Goal: Information Seeking & Learning: Learn about a topic

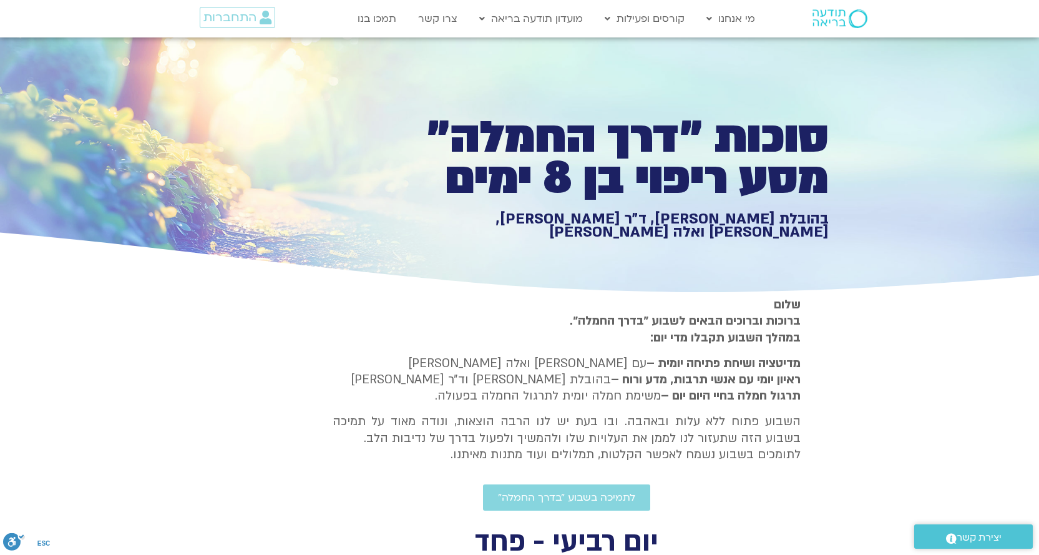
type input "992.52"
type input "2817.733333"
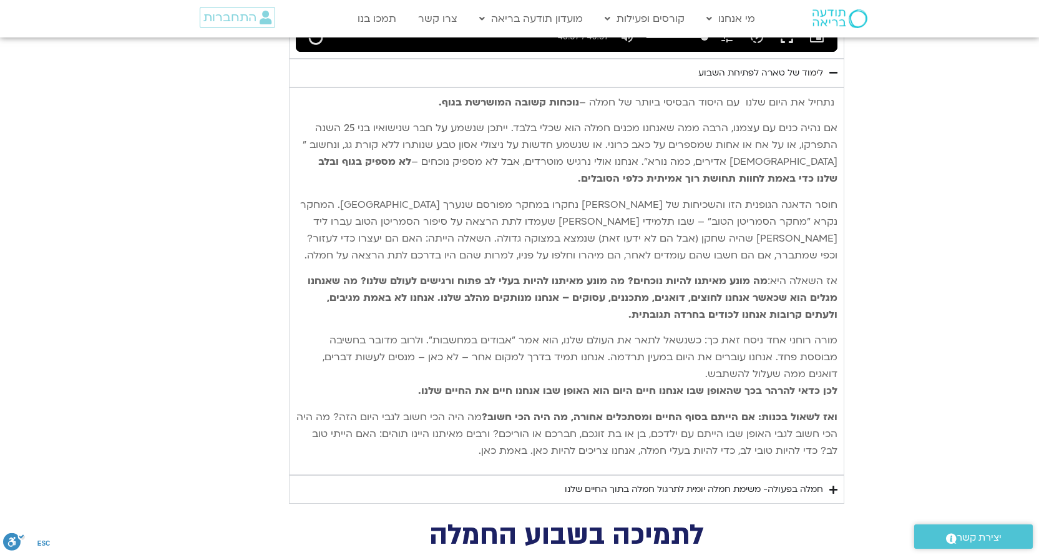
type input "992.52"
type input "2817.733333"
type input "992.52"
type input "2817.733333"
type input "992.52"
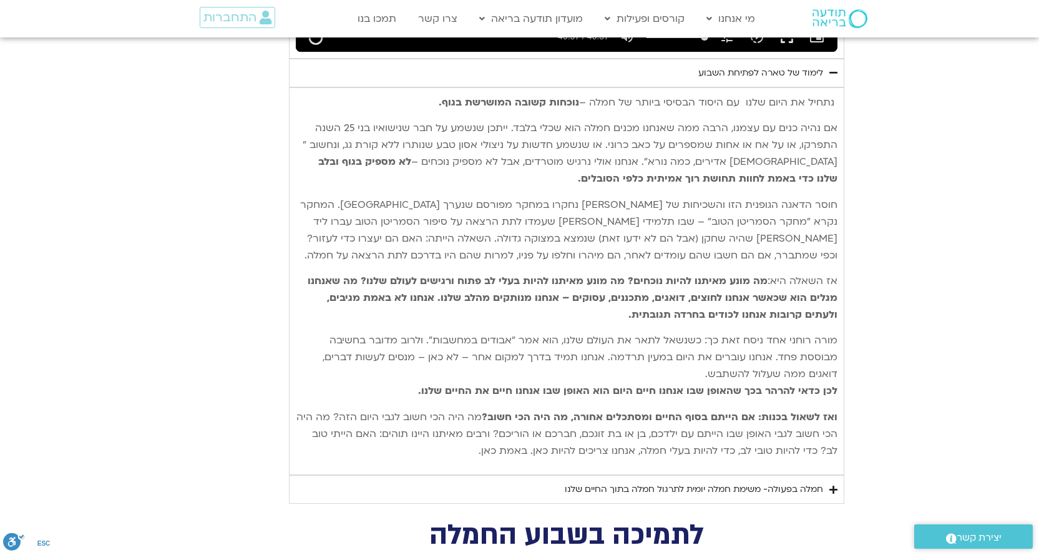
type input "2817.733333"
type input "992.52"
type input "2817.733333"
type input "992.52"
type input "2817.733333"
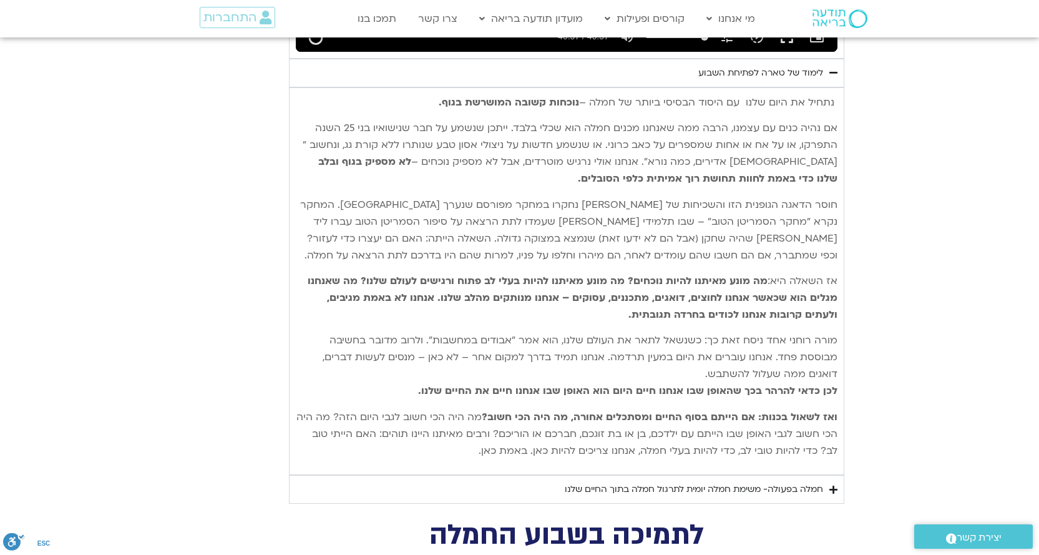
type input "992.52"
type input "2817.733333"
type input "992.52"
type input "2817.733333"
type input "992.52"
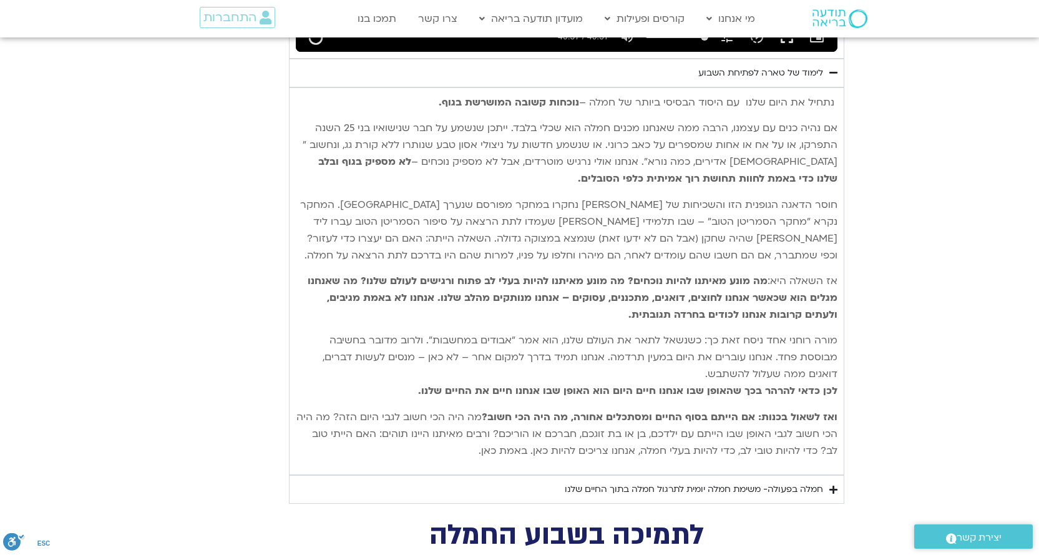
type input "2817.733333"
type input "992.52"
type input "2817.733333"
type input "992.52"
type input "2817.733333"
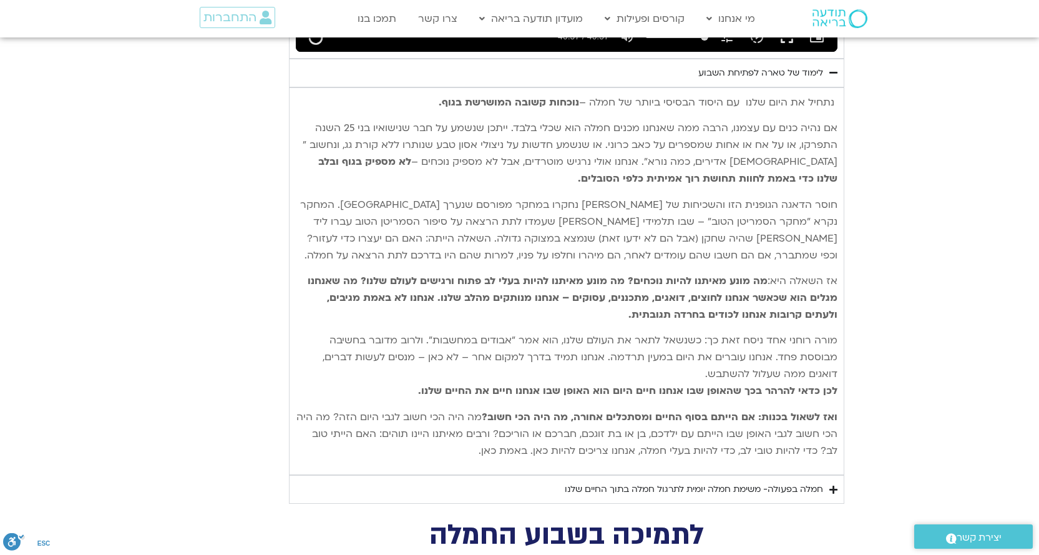
type input "992.52"
type input "2817.733333"
type input "992.52"
type input "2817.733333"
type input "992.52"
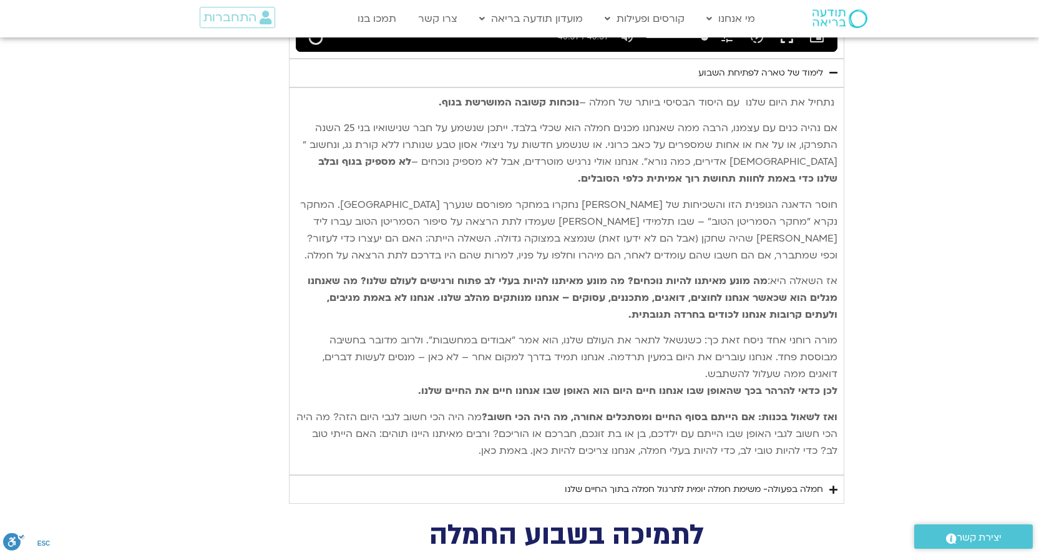
type input "2817.733333"
type input "992.52"
type input "2817.733333"
type input "992.52"
type input "2817.733333"
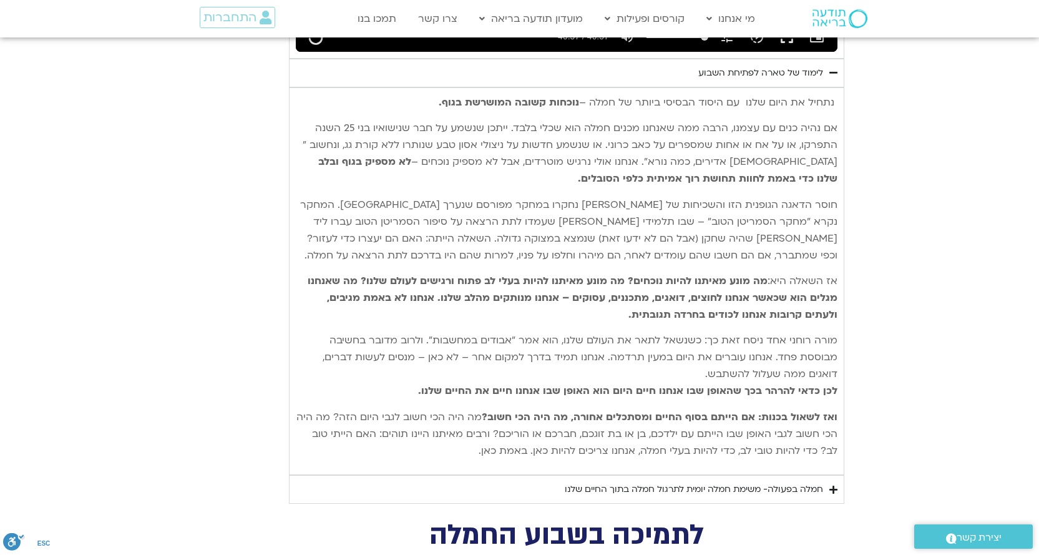
type input "992.52"
type input "2817.733333"
type input "992.52"
type input "2817.733333"
type input "992.52"
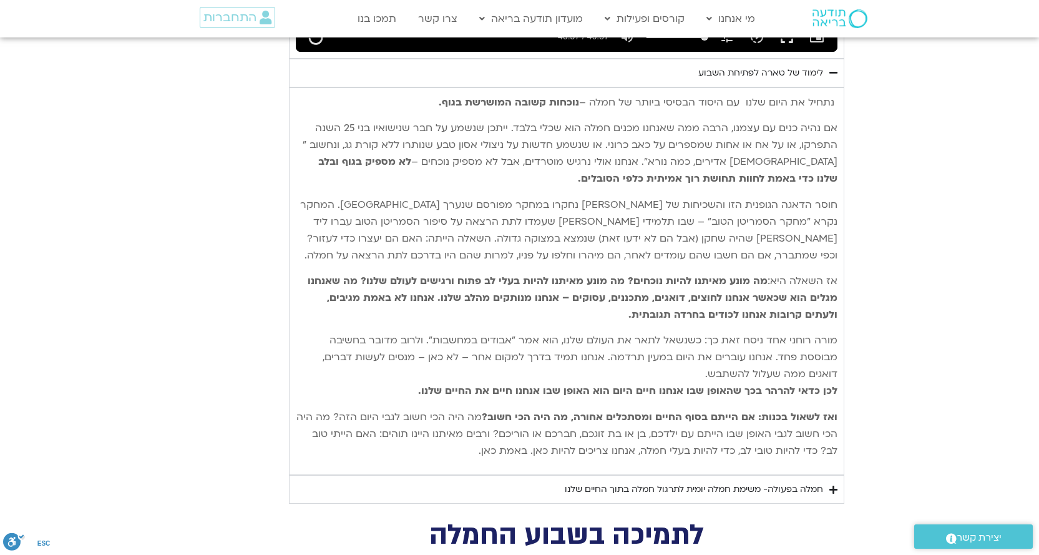
type input "2817.733333"
type input "992.52"
type input "2817.733333"
type input "992.52"
type input "2817.733333"
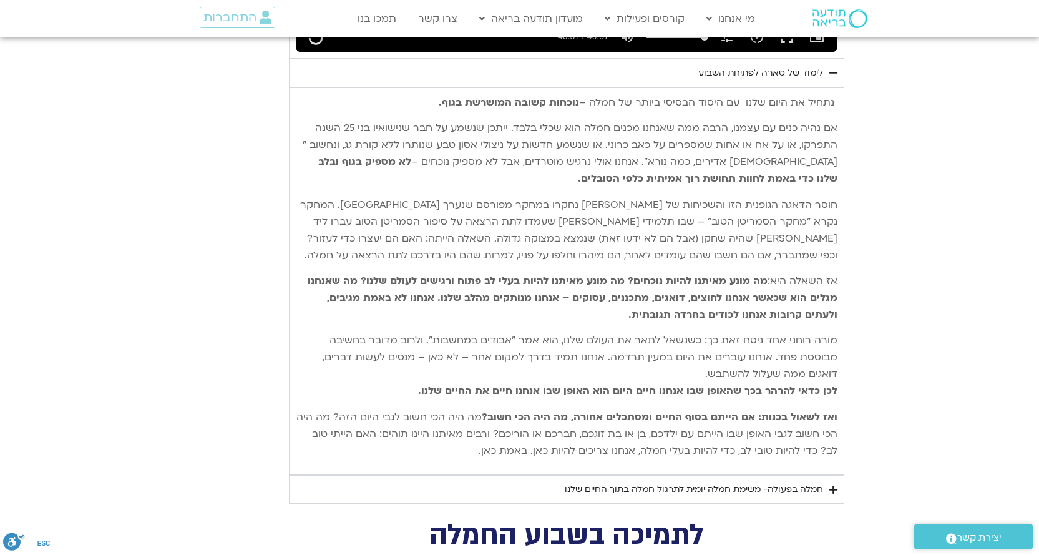
type input "992.52"
type input "2817.733333"
type input "992.52"
type input "2817.733333"
type input "992.52"
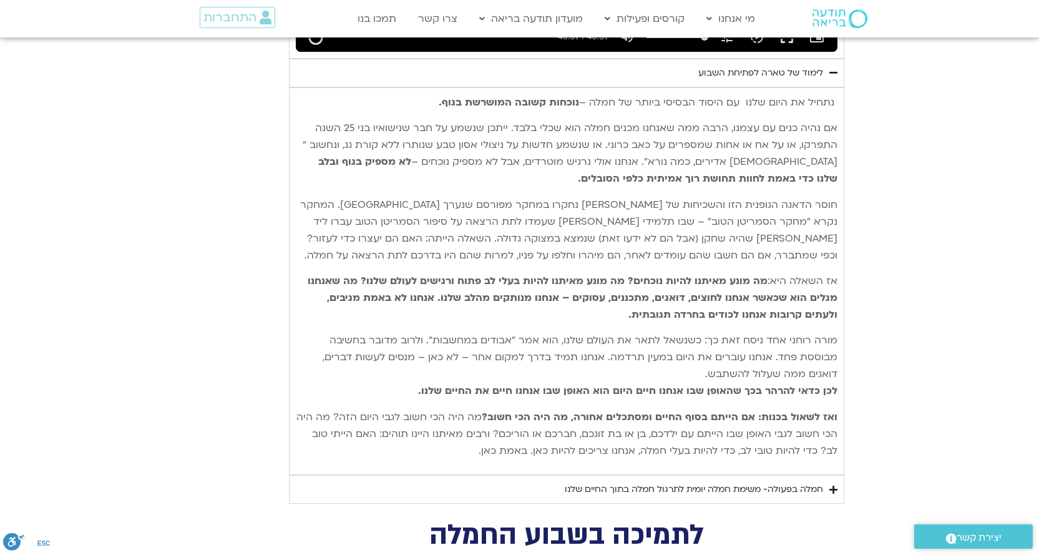
type input "2817.733333"
type input "992.52"
type input "2817.733333"
type input "992.52"
type input "2817.733333"
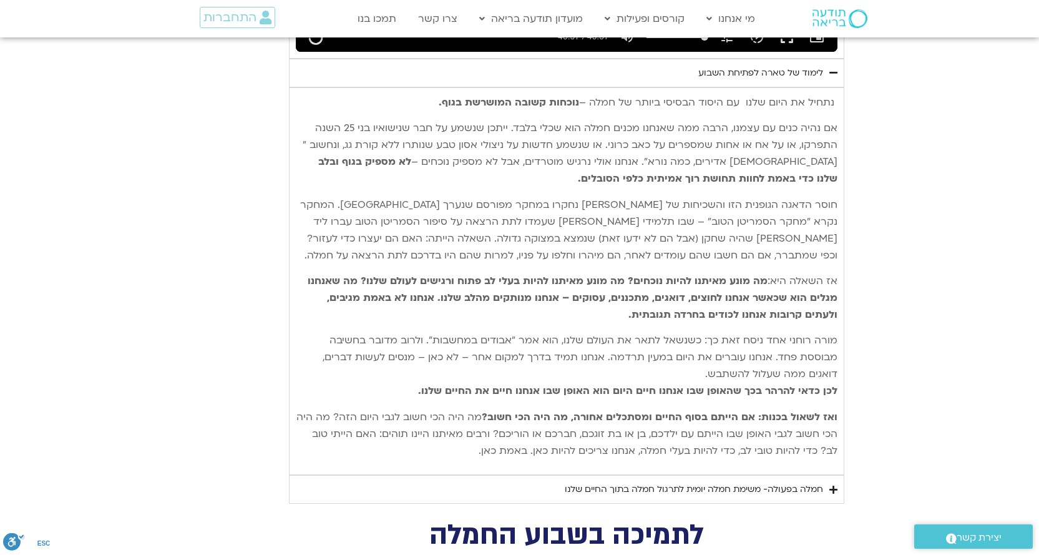
type input "992.52"
type input "2817.733333"
type input "992.52"
type input "2817.733333"
type input "992.52"
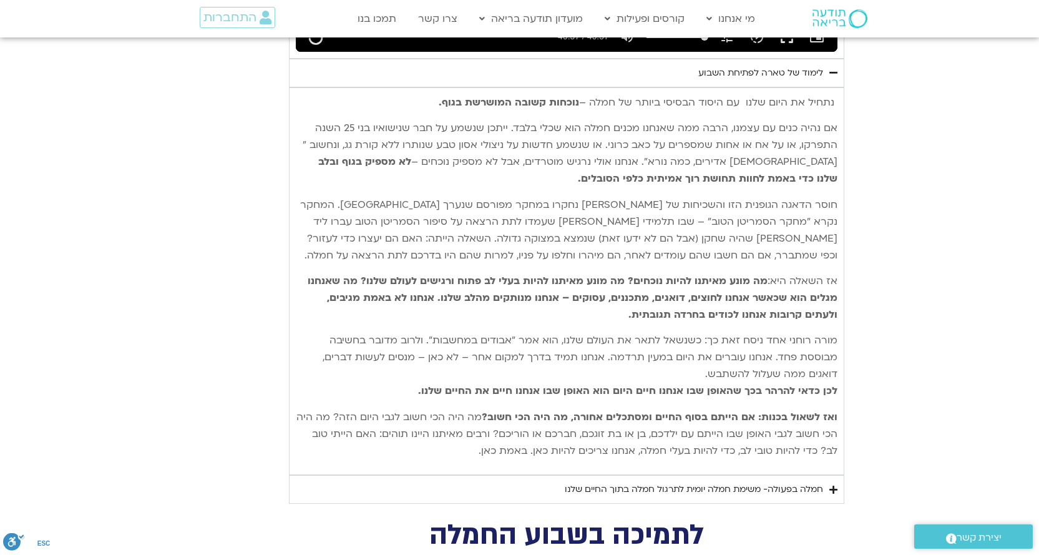
type input "2817.733333"
type input "992.52"
type input "2817.733333"
type input "992.52"
type input "2817.733333"
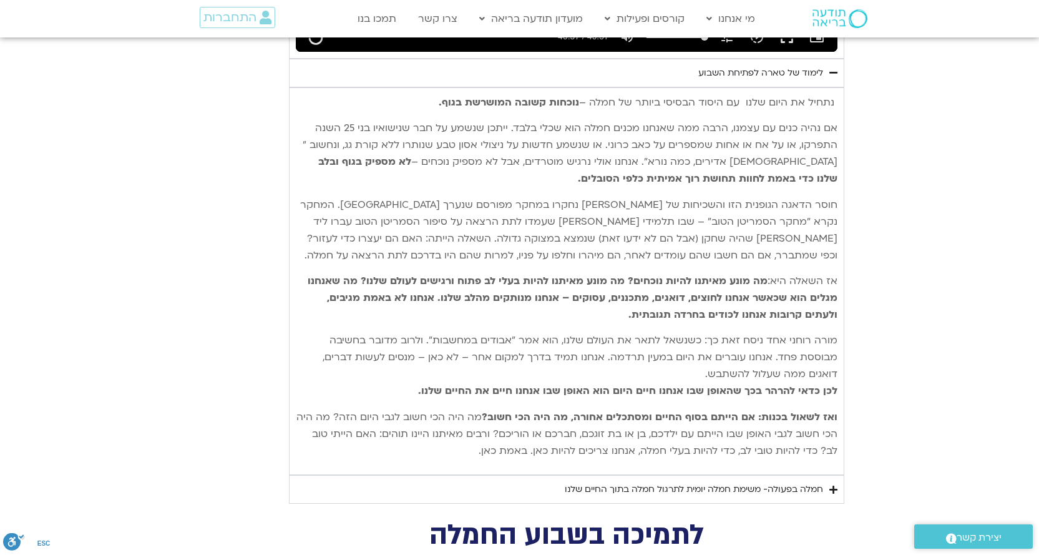
type input "992.52"
type input "2817.733333"
type input "992.52"
type input "2817.733333"
type input "992.52"
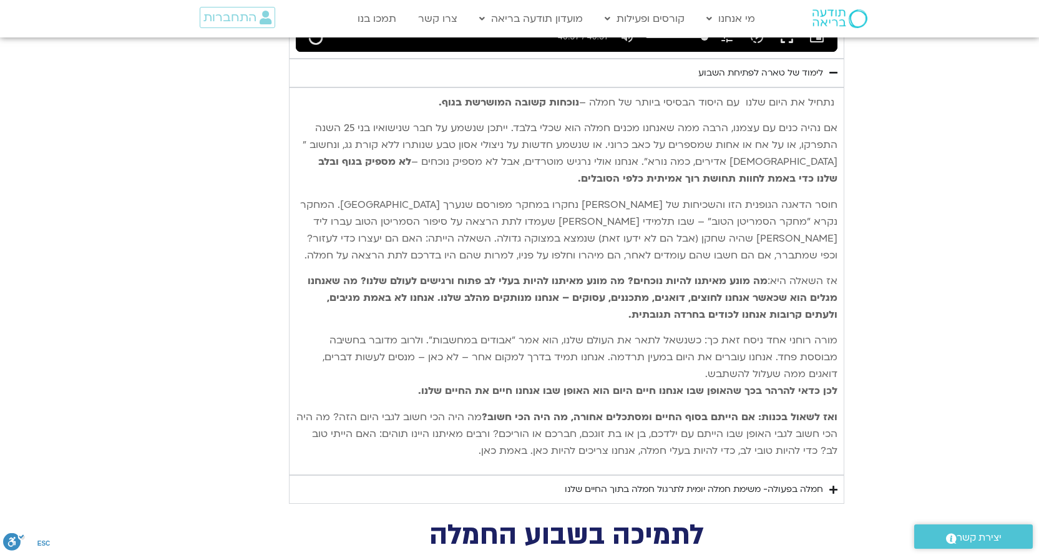
type input "2817.733333"
type input "992.52"
type input "2817.733333"
type input "992.52"
type input "2817.733333"
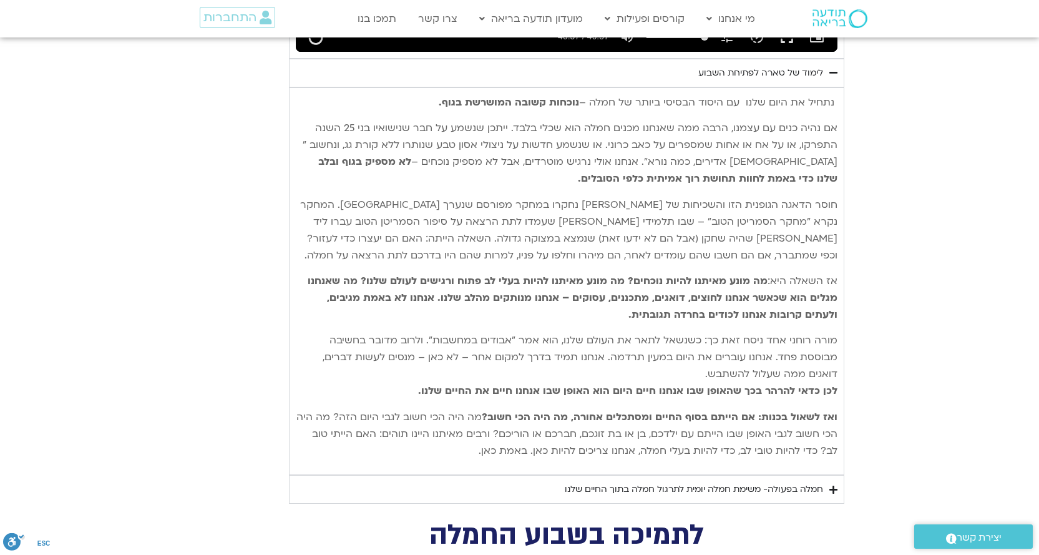
type input "992.52"
type input "2817.733333"
type input "992.52"
type input "2817.733333"
type input "992.52"
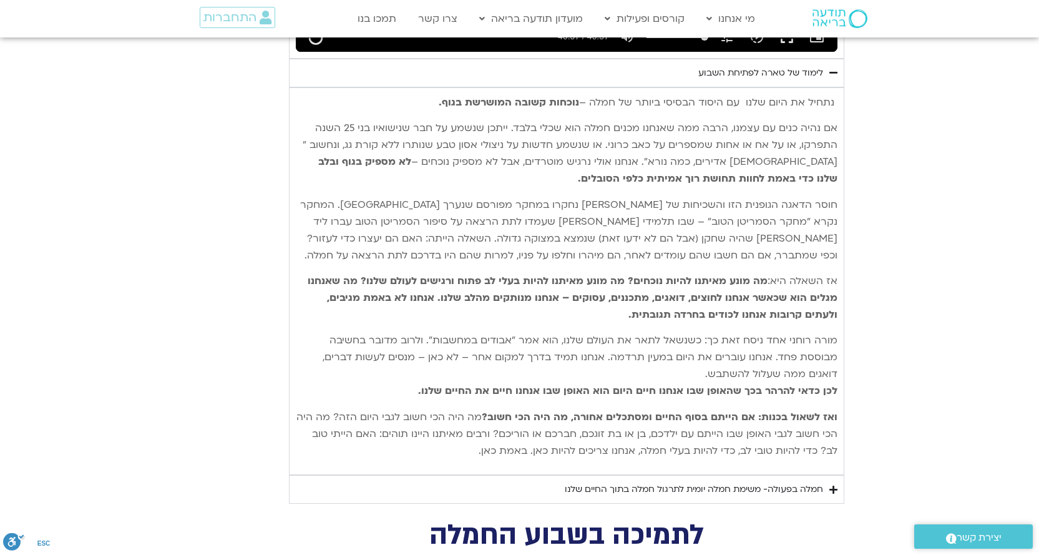
type input "2817.733333"
type input "992.52"
type input "2817.733333"
type input "992.52"
type input "2817.733333"
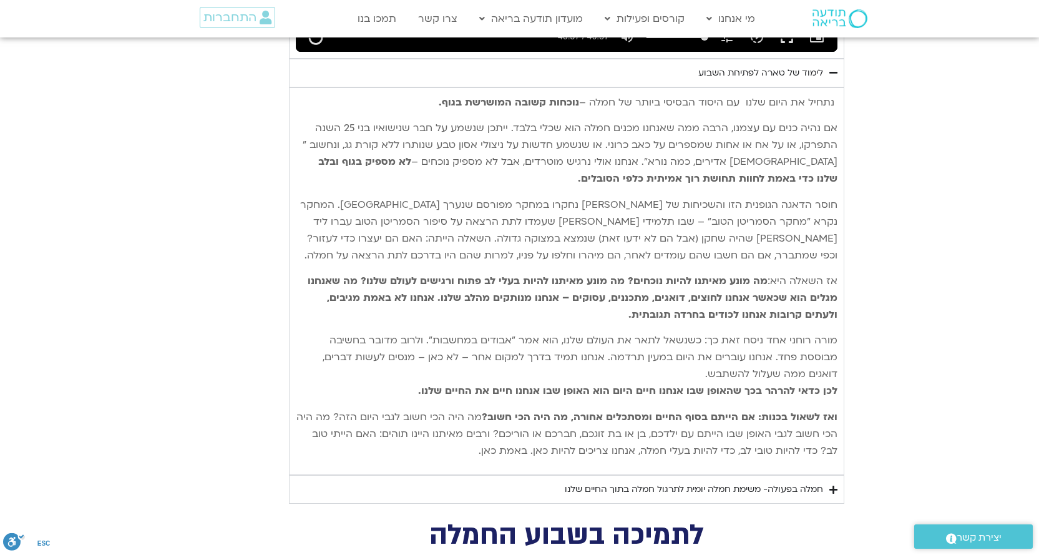
type input "992.52"
type input "2817.733333"
type input "992.52"
type input "2817.733333"
type input "992.52"
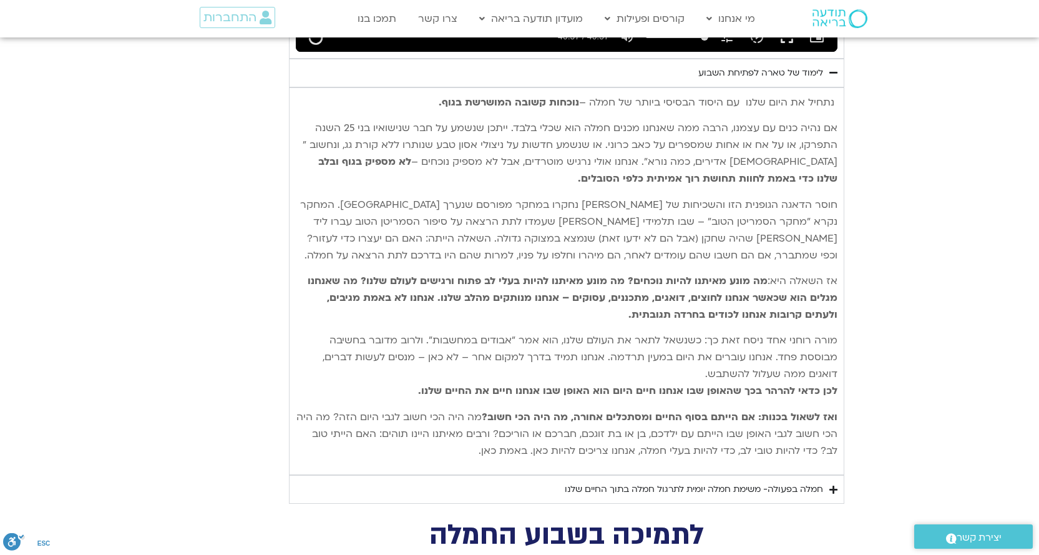
type input "2817.733333"
type input "992.52"
type input "2817.733333"
type input "992.52"
type input "2817.733333"
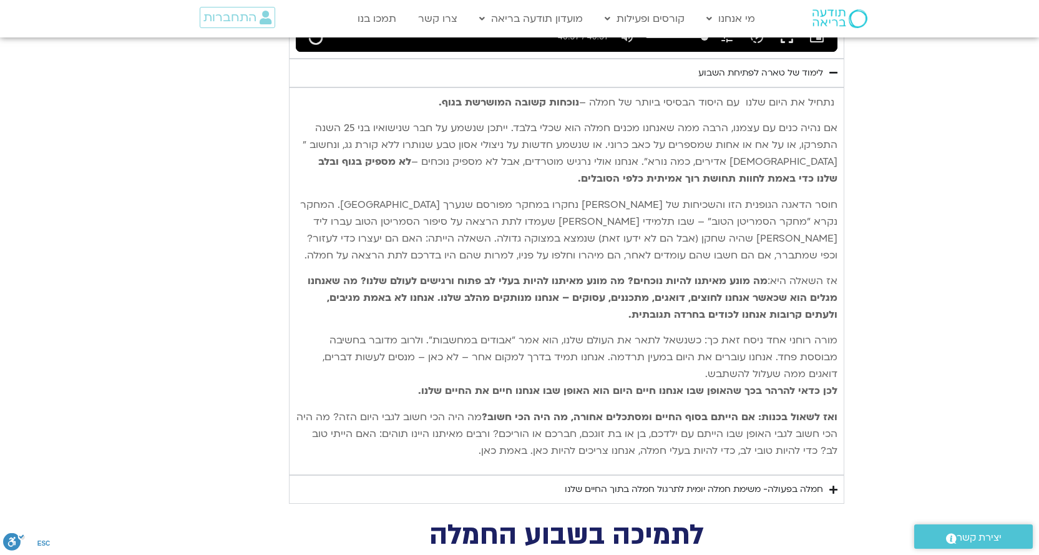
type input "992.52"
type input "2817.733333"
type input "992.52"
type input "2817.733333"
type input "992.52"
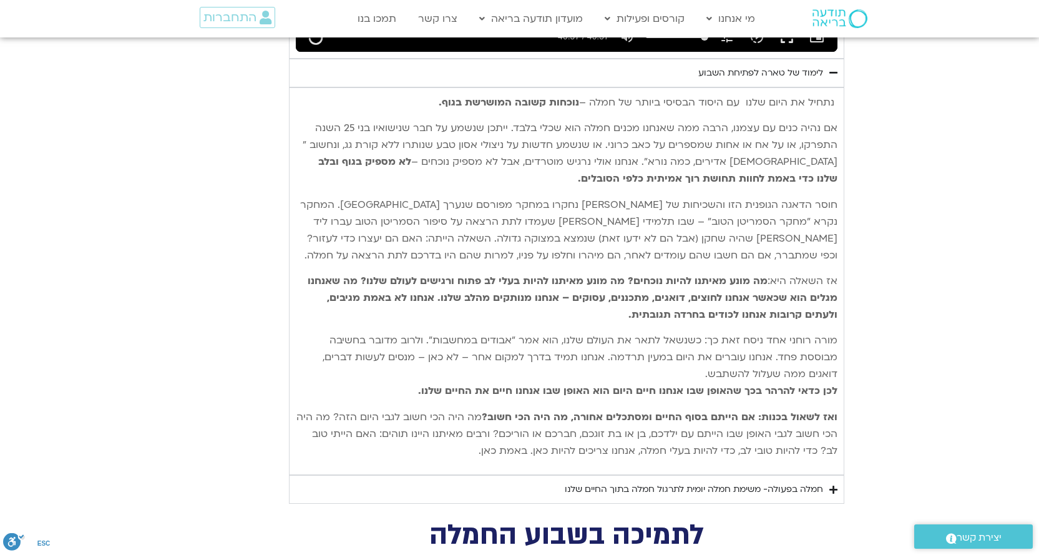
type input "2817.733333"
type input "992.52"
type input "2817.733333"
type input "992.52"
type input "2817.733333"
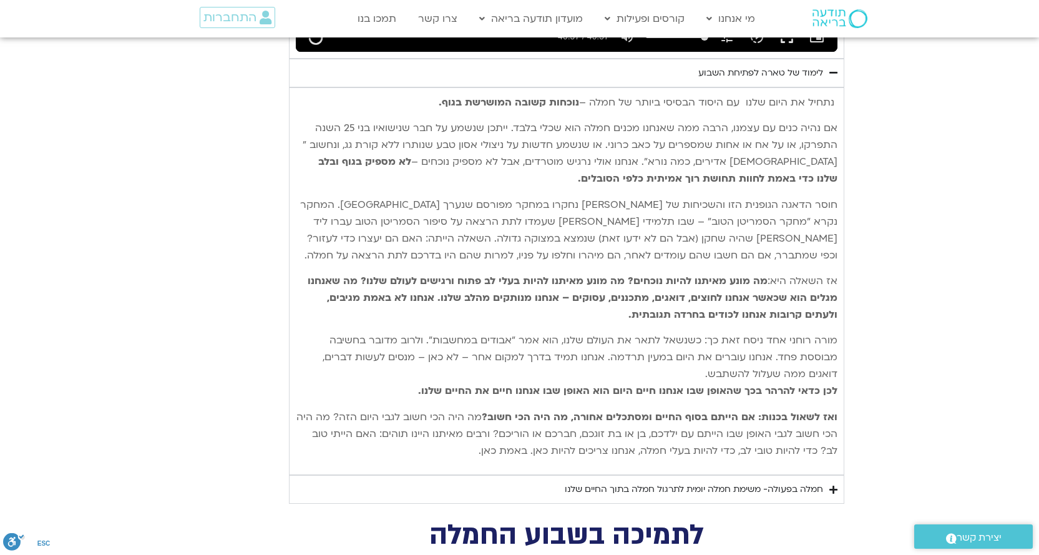
type input "992.52"
type input "2817.733333"
type input "992.52"
type input "2817.733333"
type input "992.52"
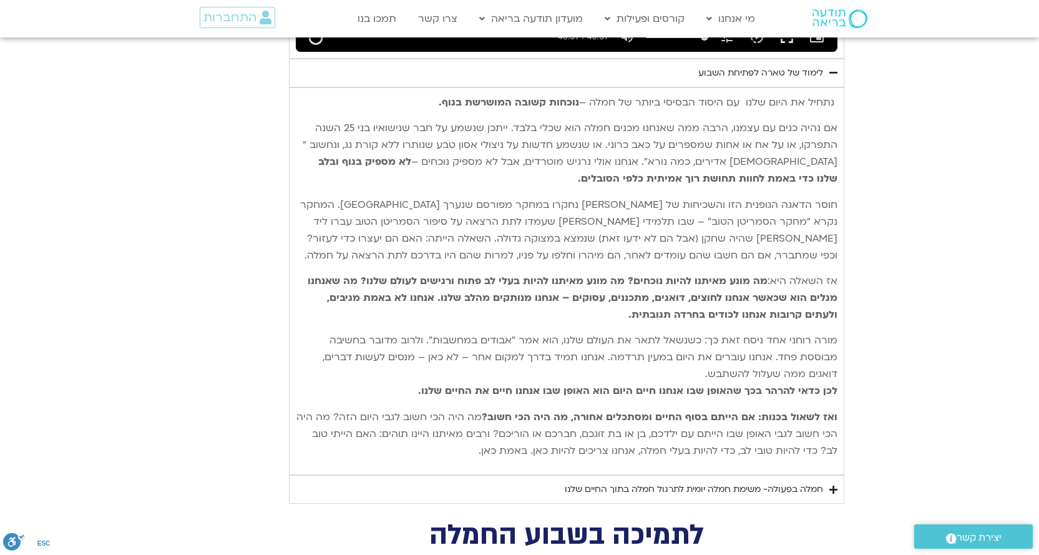
type input "2817.733333"
type input "992.52"
type input "2817.733333"
type input "992.52"
type input "2817.733333"
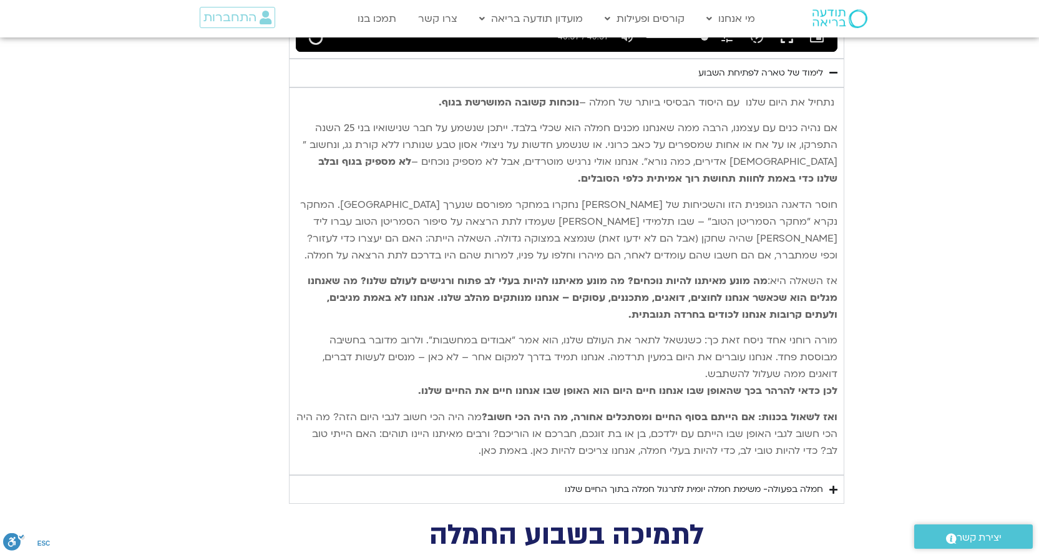
type input "992.52"
type input "2817.733333"
type input "992.52"
type input "2817.733333"
type input "992.52"
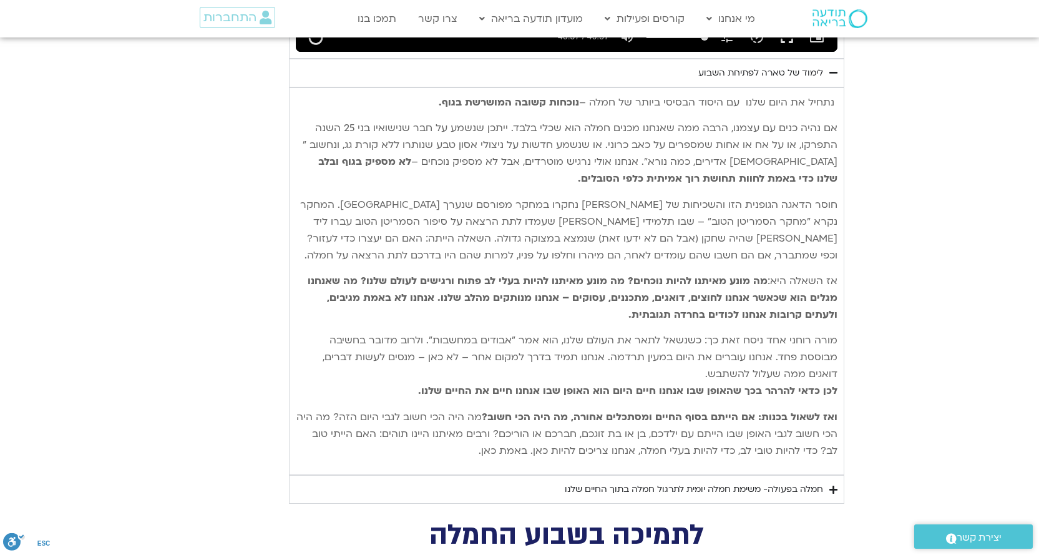
type input "2817.733333"
type input "992.52"
type input "2817.733333"
type input "992.52"
type input "2817.733333"
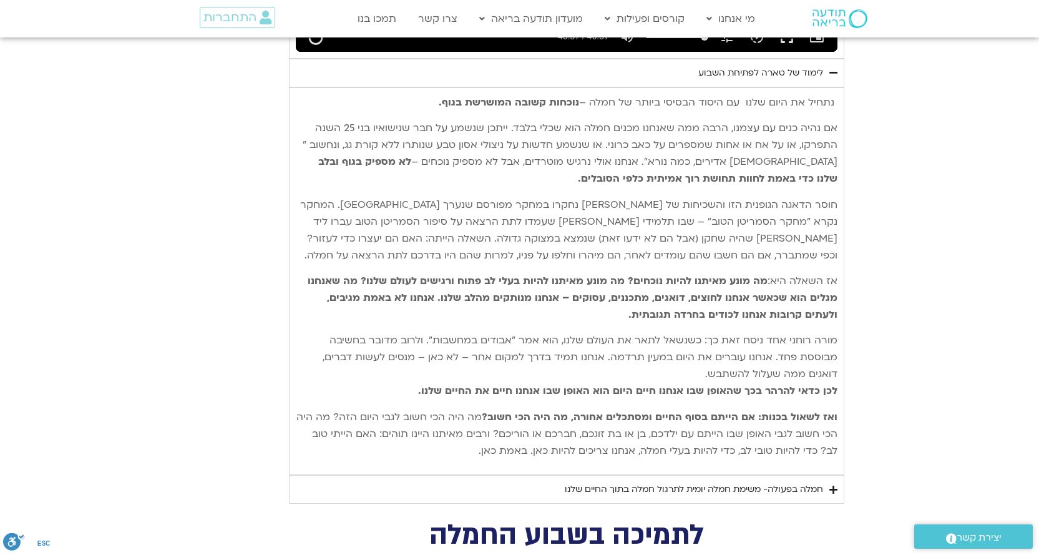
type input "992.52"
type input "2817.733333"
type input "992.52"
type input "2817.733333"
type input "992.52"
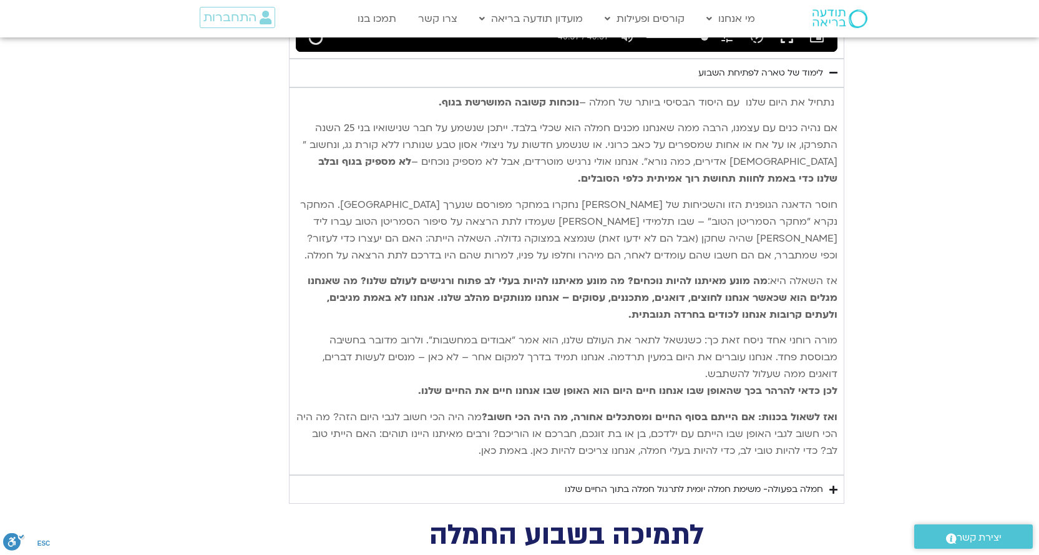
type input "2817.733333"
type input "992.52"
type input "2817.733333"
type input "992.52"
type input "2817.733333"
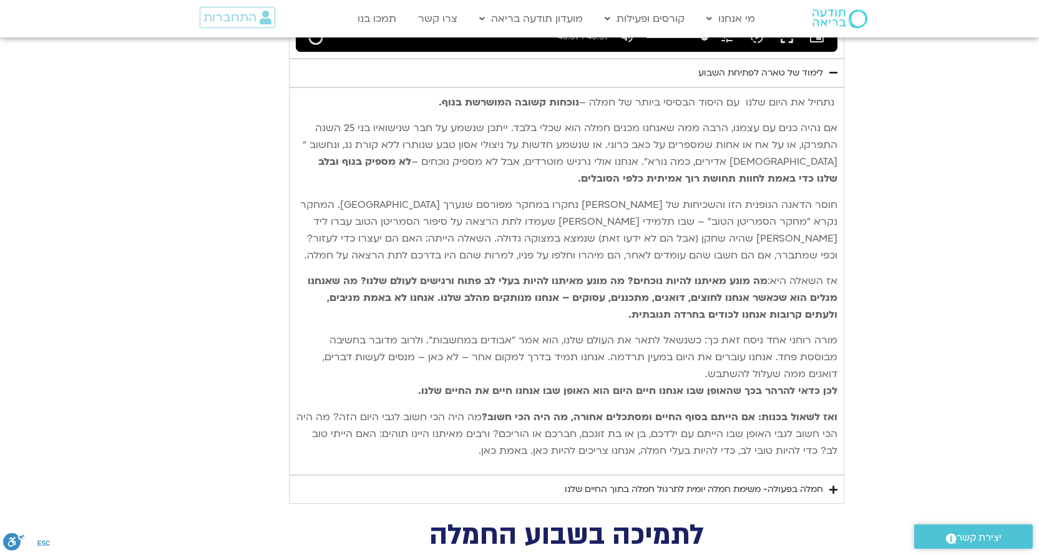
type input "992.52"
type input "2817.733333"
type input "992.52"
type input "2817.733333"
type input "992.52"
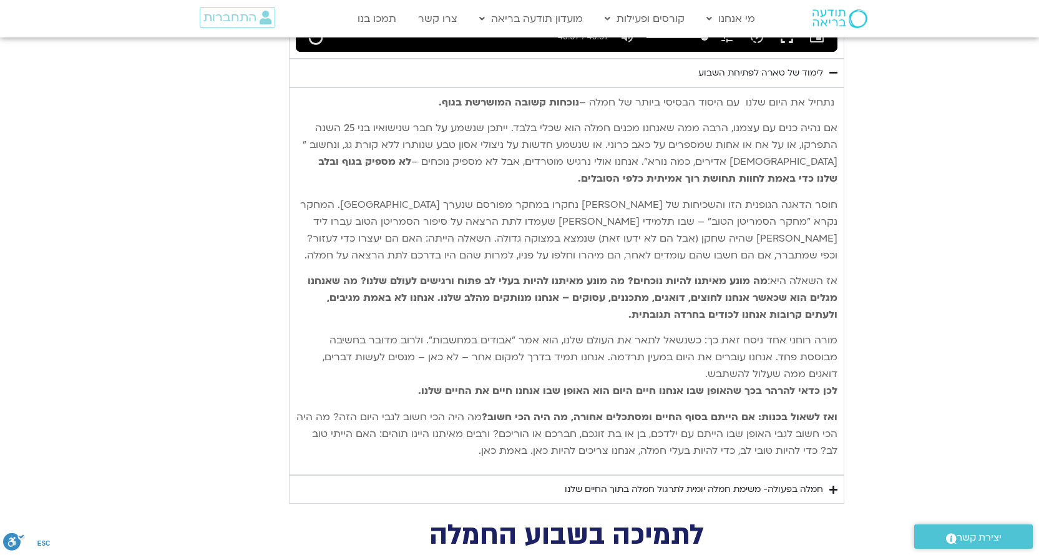
type input "2817.733333"
type input "992.52"
type input "2817.733333"
type input "992.52"
type input "2817.733333"
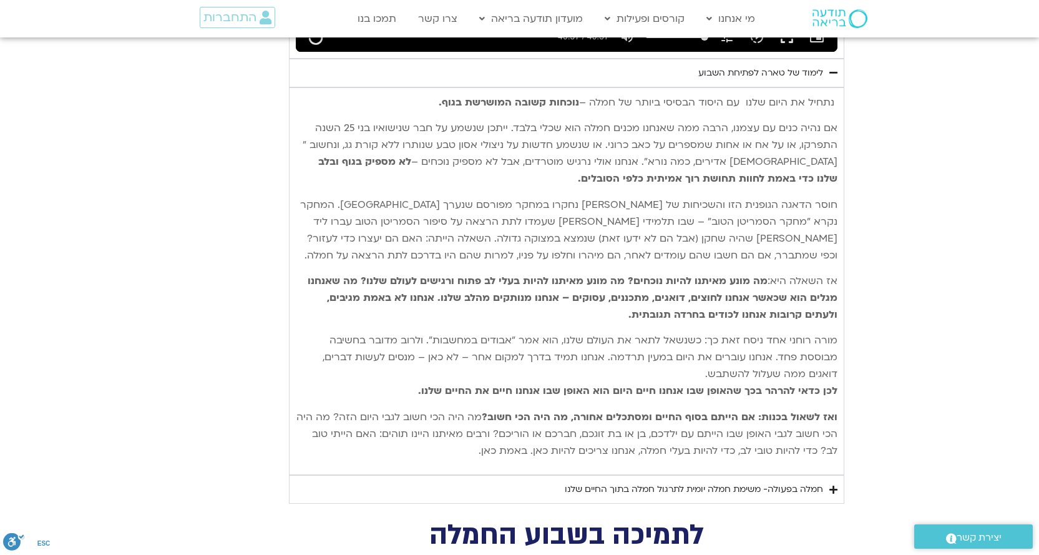
type input "992.52"
type input "2817.733333"
type input "992.52"
type input "2817.733333"
type input "992.52"
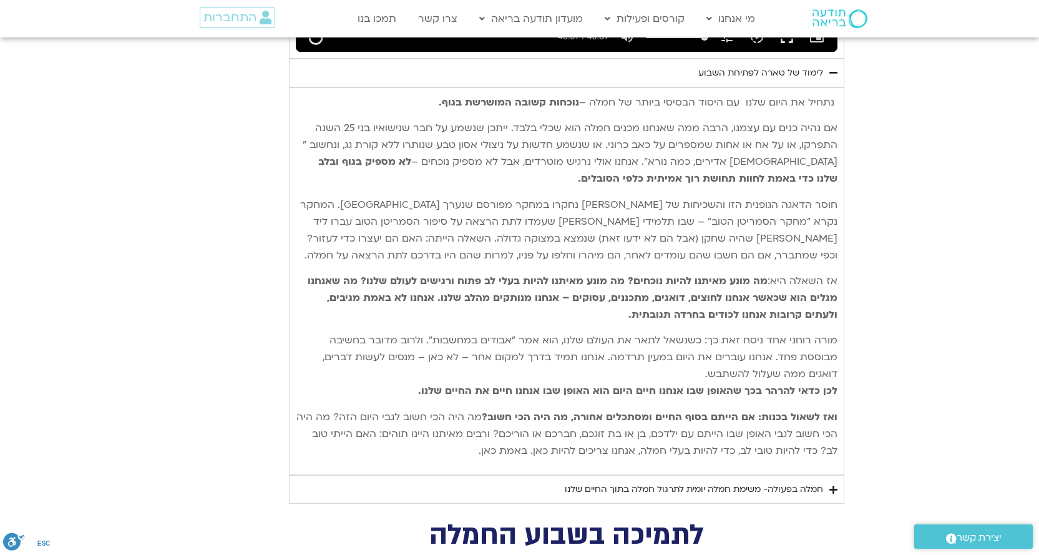
type input "2817.733333"
type input "992.52"
type input "2817.733333"
type input "992.52"
type input "2817.733333"
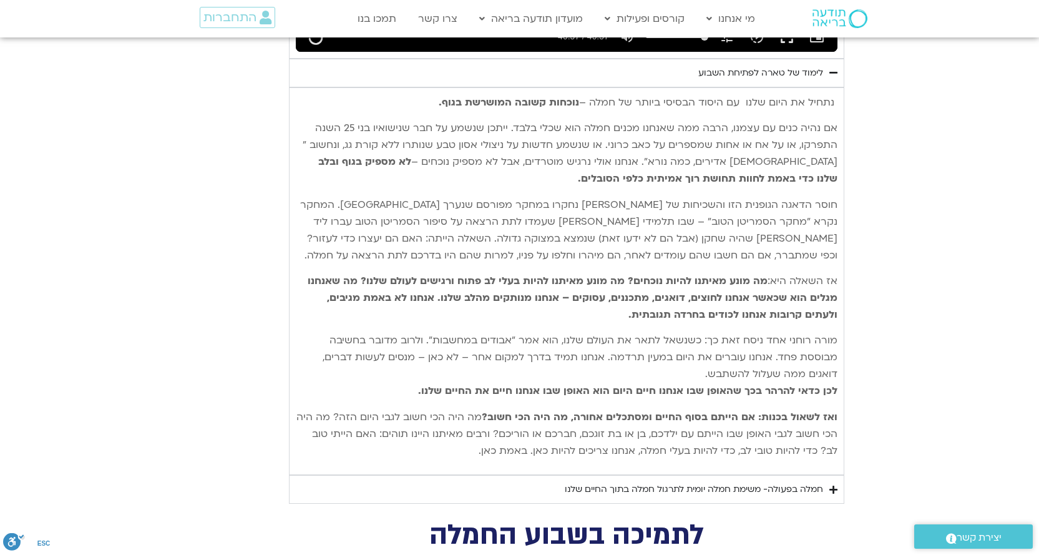
type input "992.52"
type input "2817.733333"
type input "992.52"
type input "2817.733333"
type input "992.52"
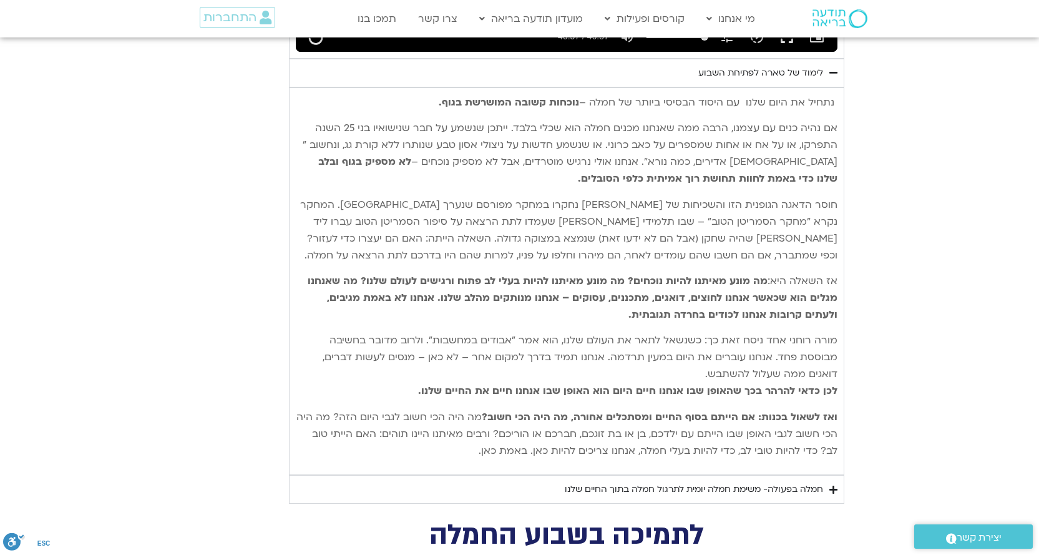
type input "2817.733333"
type input "992.52"
type input "2817.733333"
type input "992.52"
type input "2817.733333"
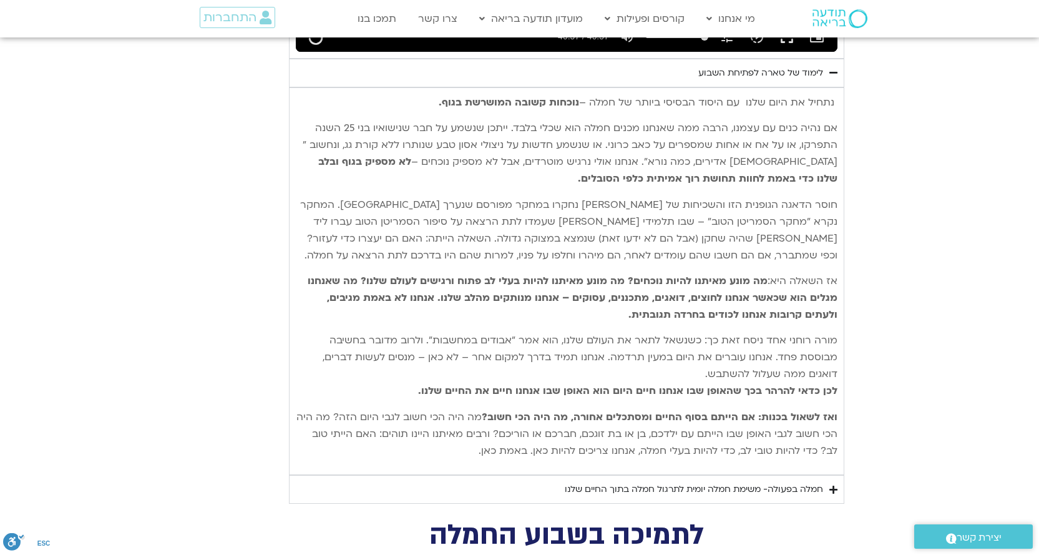
type input "992.52"
type input "2817.733333"
type input "992.52"
type input "2817.733333"
type input "992.52"
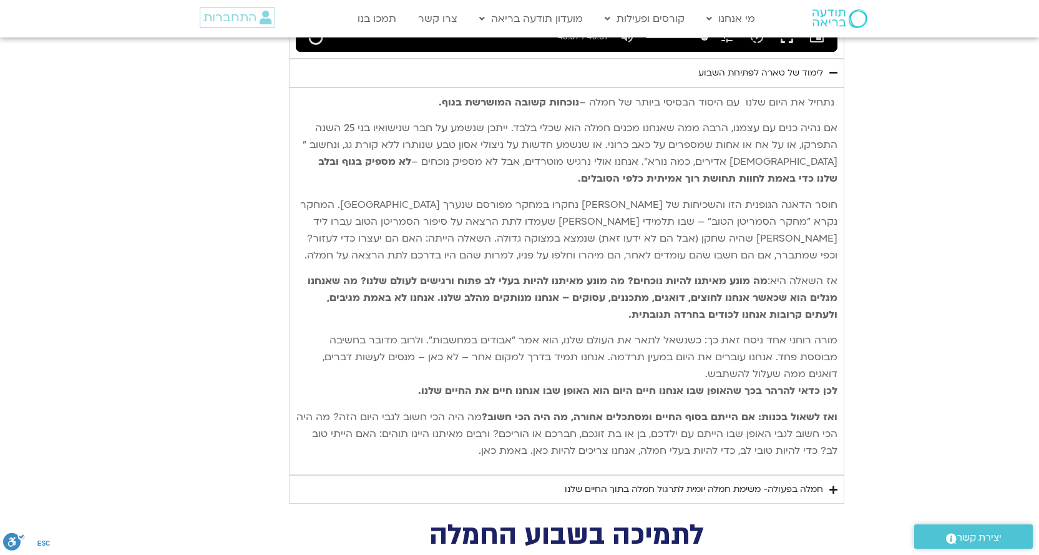
type input "2817.733333"
type input "992.52"
type input "2817.733333"
type input "992.52"
type input "2817.733333"
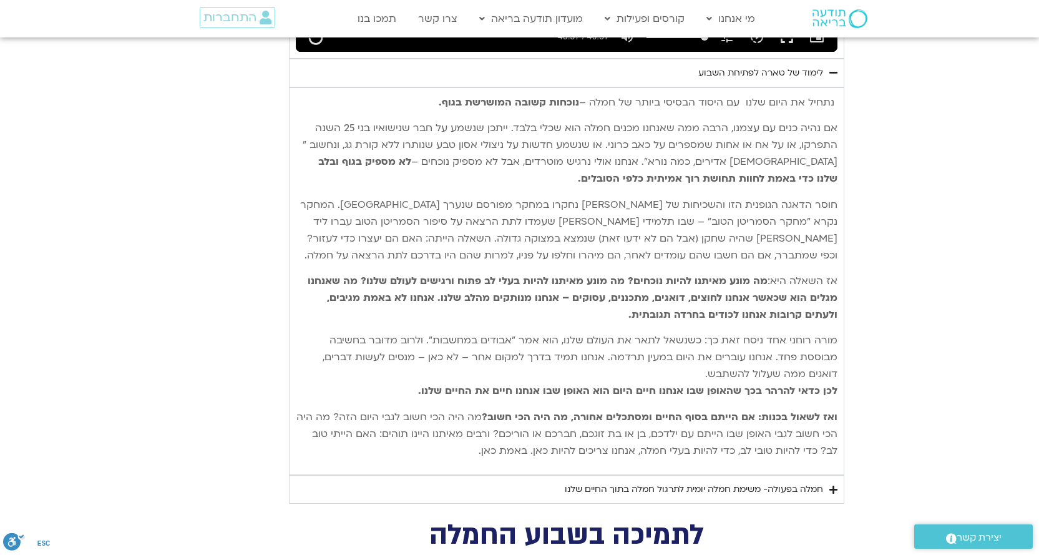
type input "992.52"
type input "2817.733333"
type input "992.52"
type input "2817.733333"
type input "992.52"
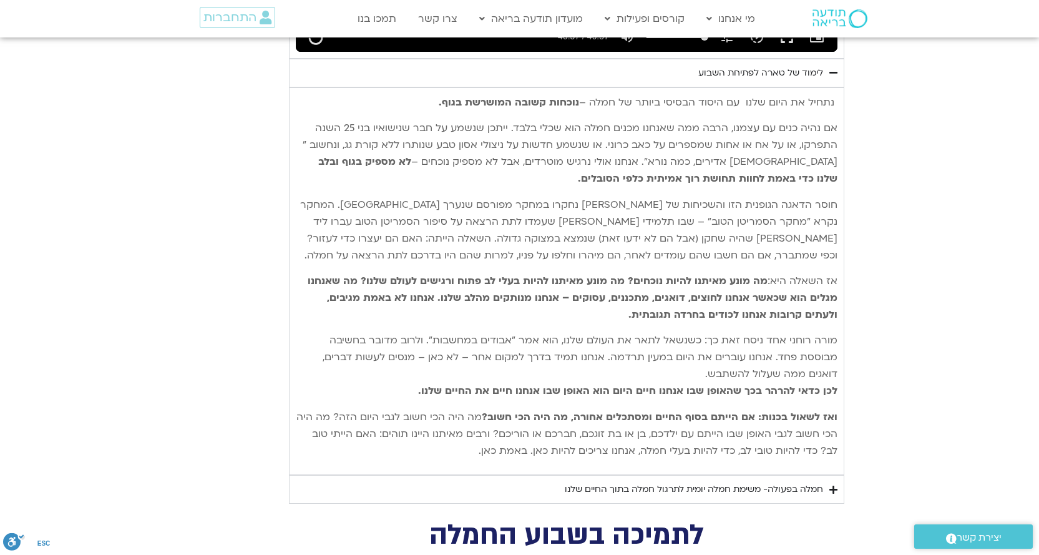
type input "2817.733333"
type input "992.52"
type input "2817.733333"
type input "992.52"
type input "2817.733333"
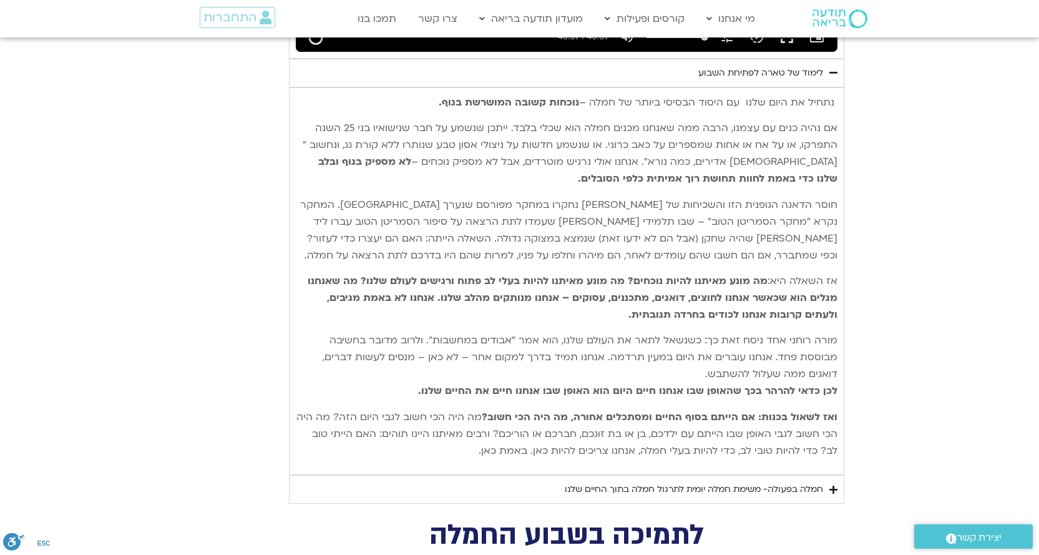
type input "992.52"
type input "2817.733333"
type input "992.52"
type input "2817.733333"
type input "992.52"
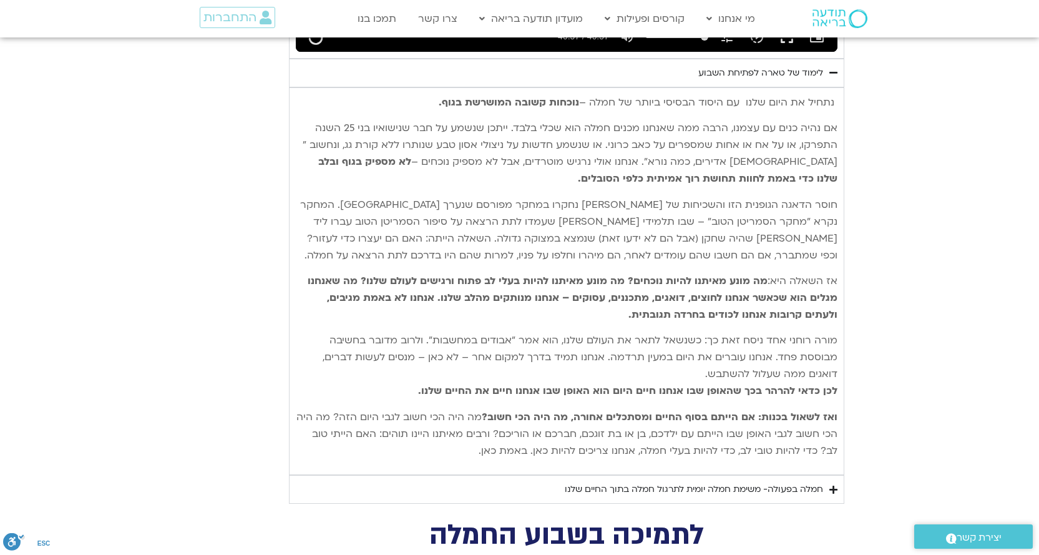
type input "2817.733333"
type input "992.52"
type input "2817.733333"
type input "992.52"
type input "2817.733333"
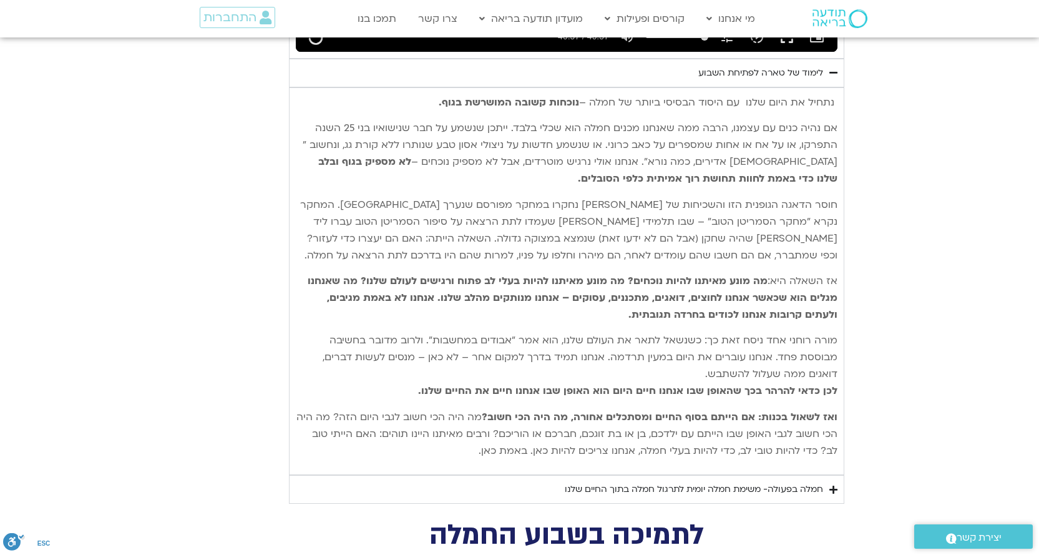
type input "992.52"
type input "2817.733333"
type input "992.52"
type input "2817.733333"
type input "992.52"
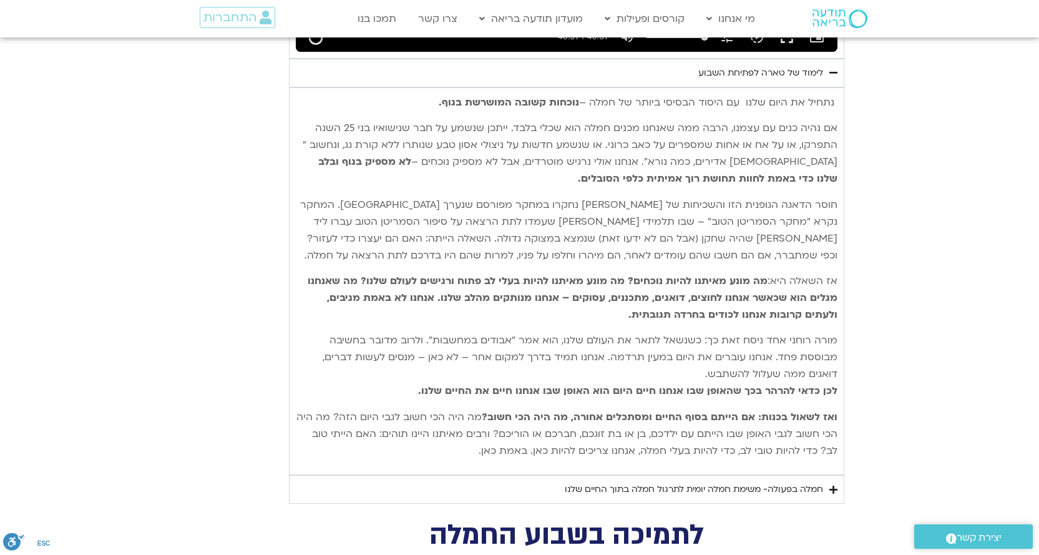
type input "2817.733333"
type input "992.52"
type input "2817.733333"
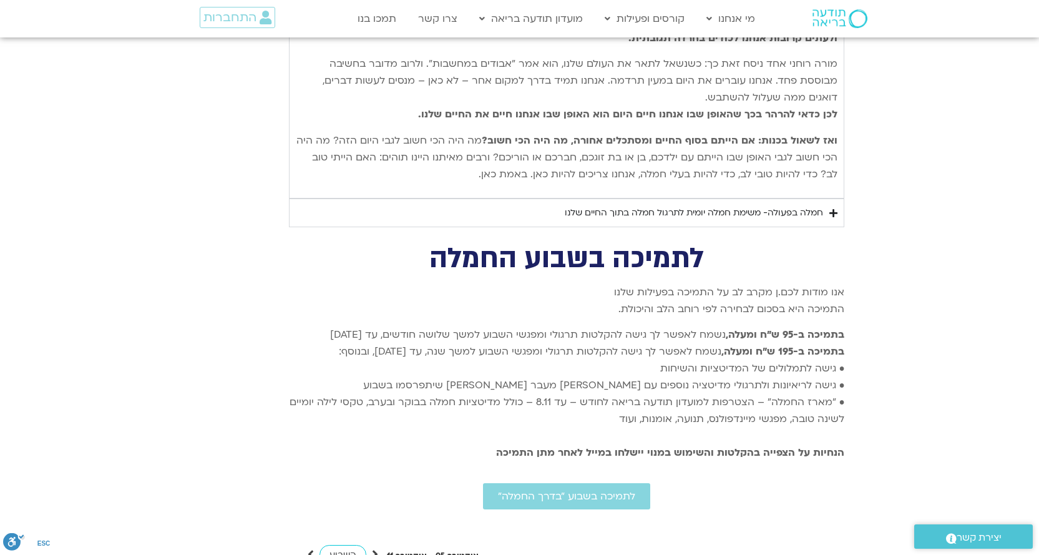
scroll to position [3265, 0]
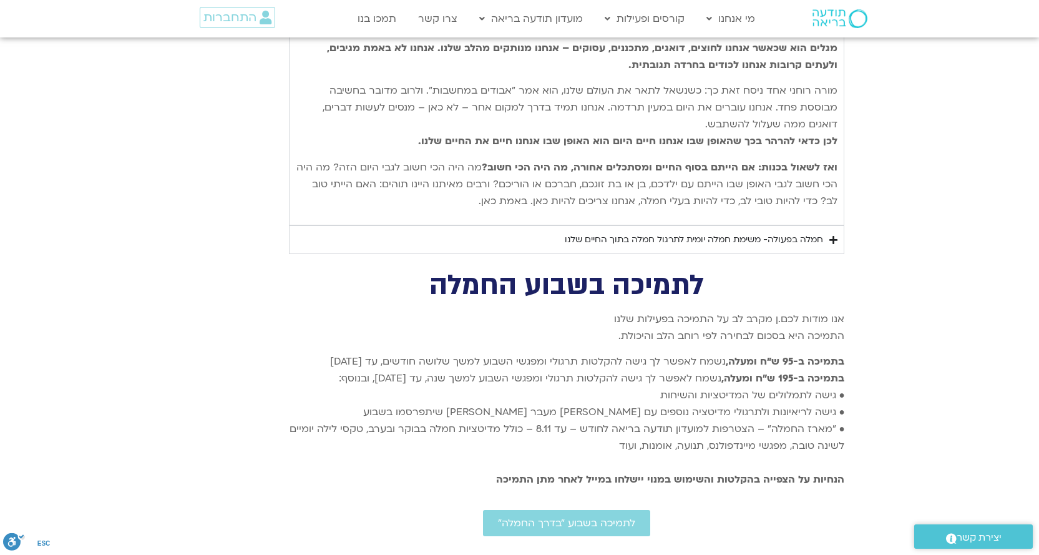
click at [695, 232] on div "חמלה בפעולה- משימת חמלה יומית לתרגול חמלה בתוך החיים שלנו" at bounding box center [693, 239] width 258 height 15
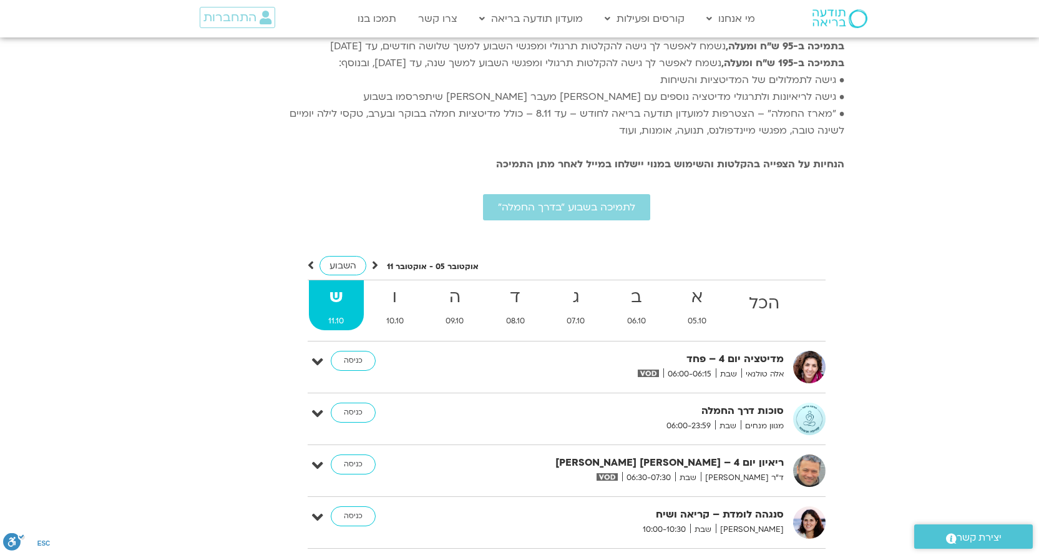
scroll to position [4450, 0]
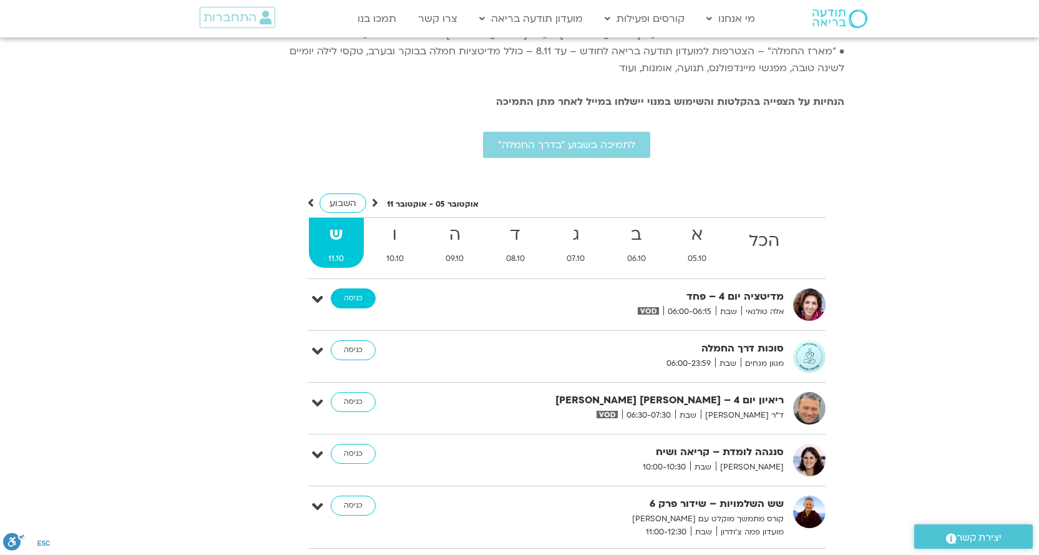
click at [359, 288] on link "כניסה" at bounding box center [353, 298] width 45 height 20
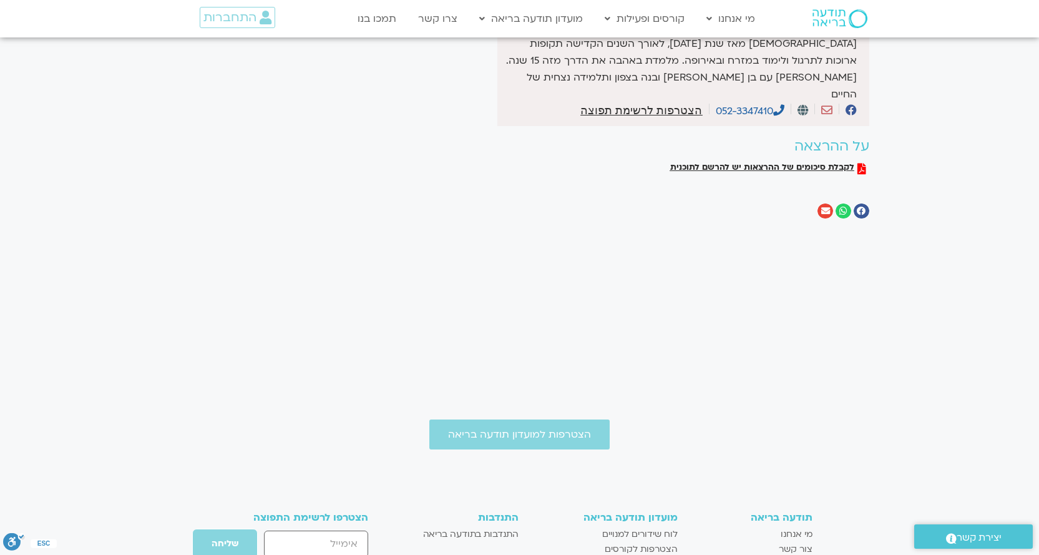
scroll to position [249, 0]
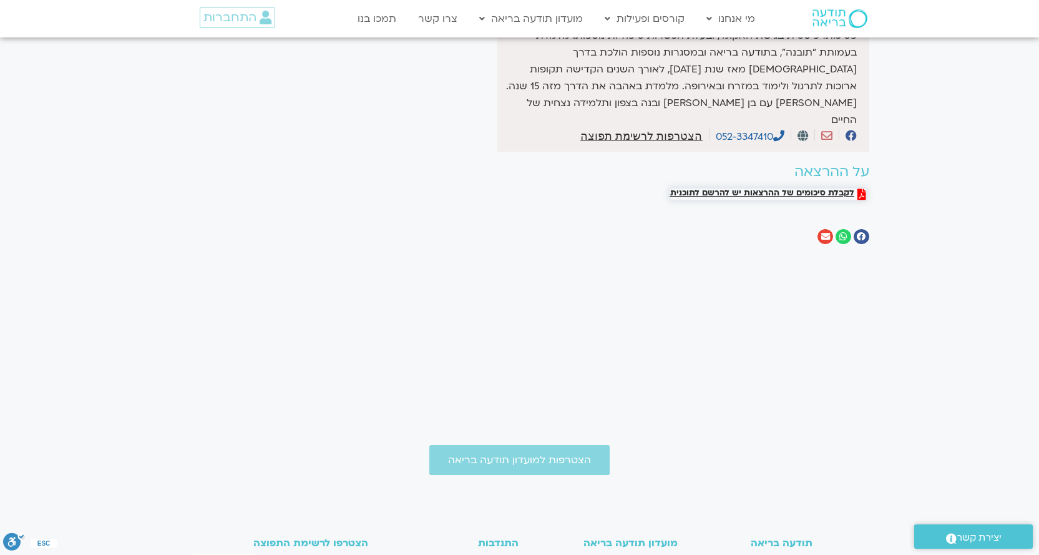
click at [762, 188] on span "לקבלת סיכומים של ההרצאות יש להרשם לתוכנית" at bounding box center [762, 193] width 184 height 11
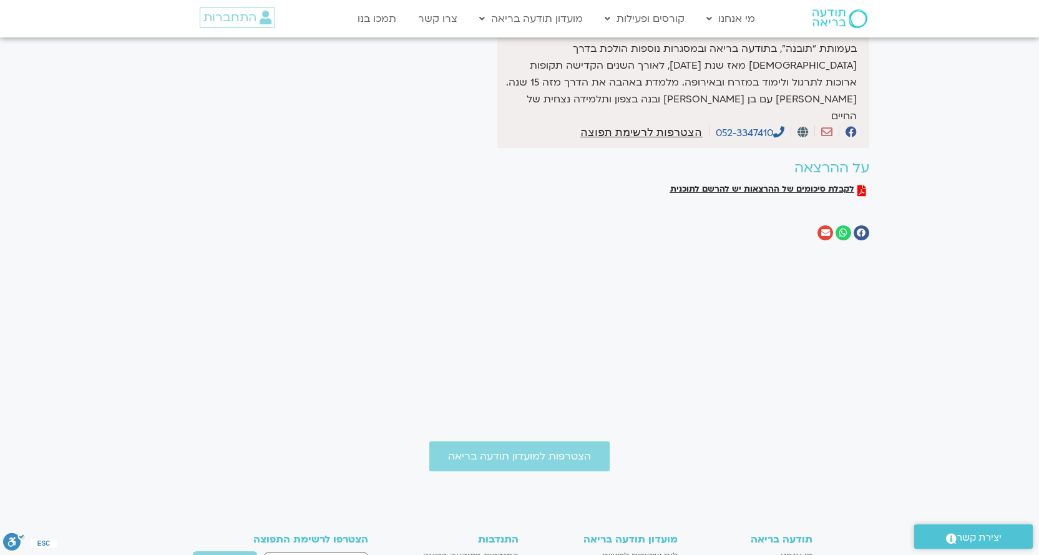
scroll to position [240, 0]
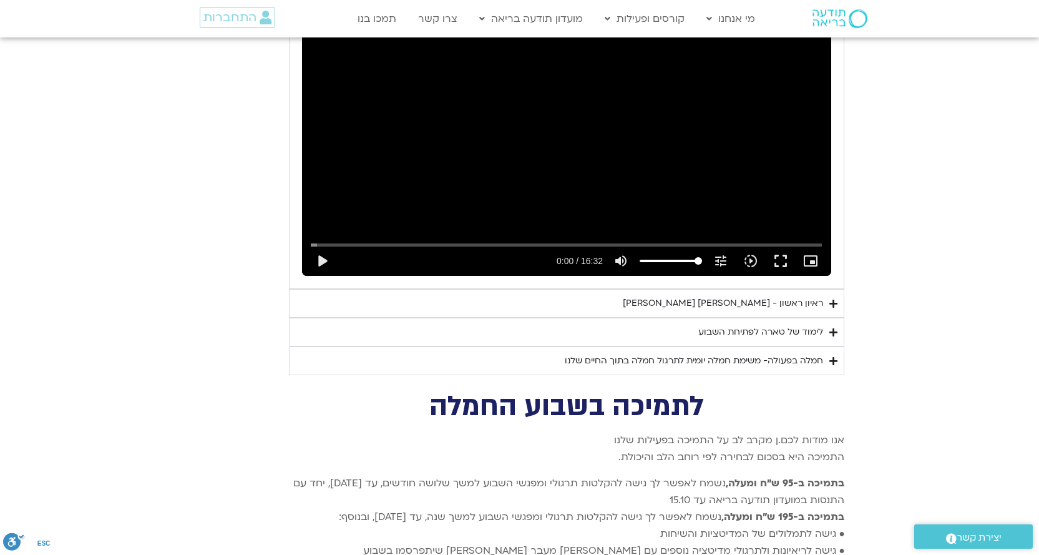
scroll to position [2932, 0]
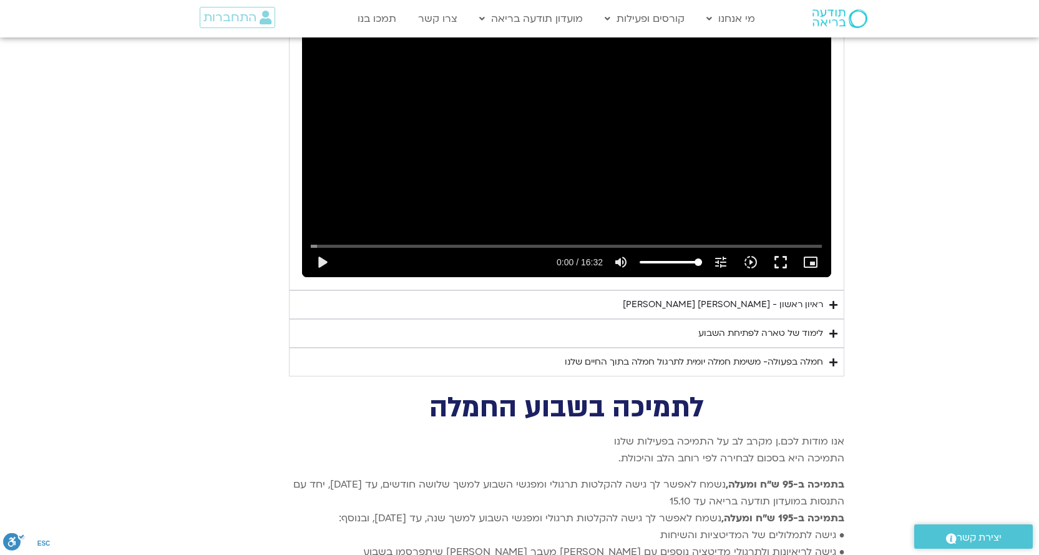
click at [654, 354] on div "חמלה בפעולה- משימת חמלה יומית לתרגול חמלה בתוך החיים שלנו" at bounding box center [693, 361] width 258 height 15
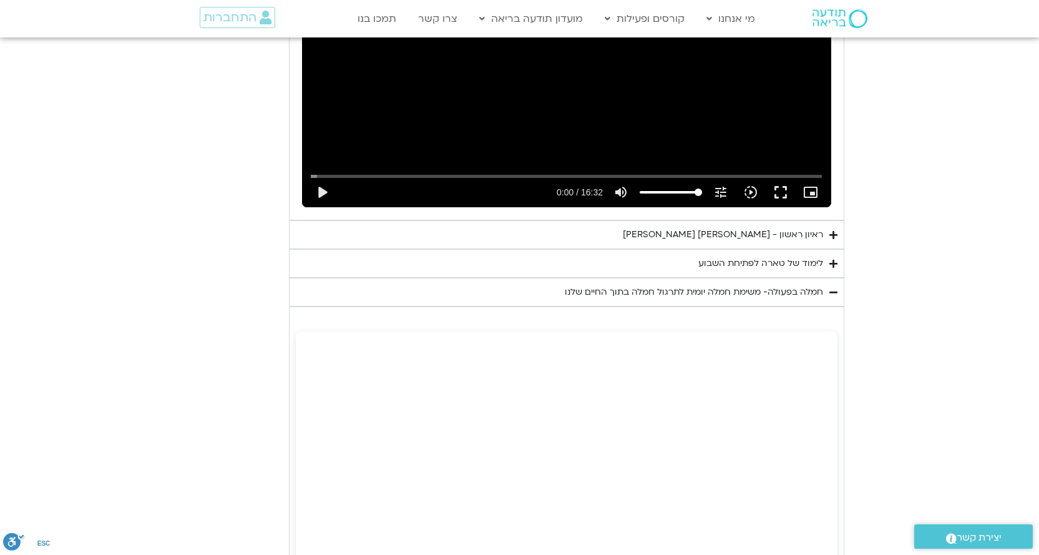
scroll to position [2994, 0]
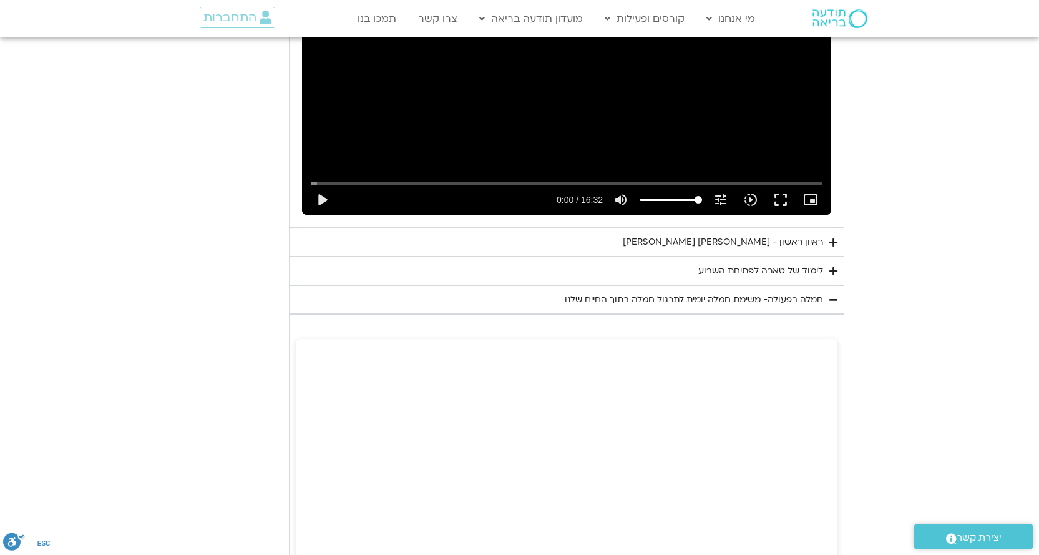
click at [729, 263] on div "לימוד של טארה לפתיחת השבוע" at bounding box center [760, 270] width 125 height 15
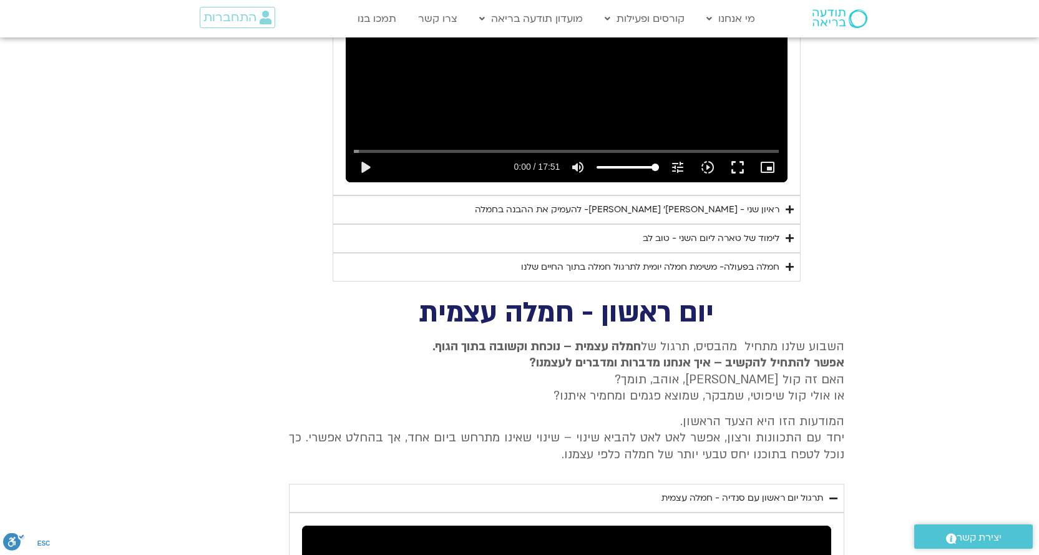
scroll to position [2370, 0]
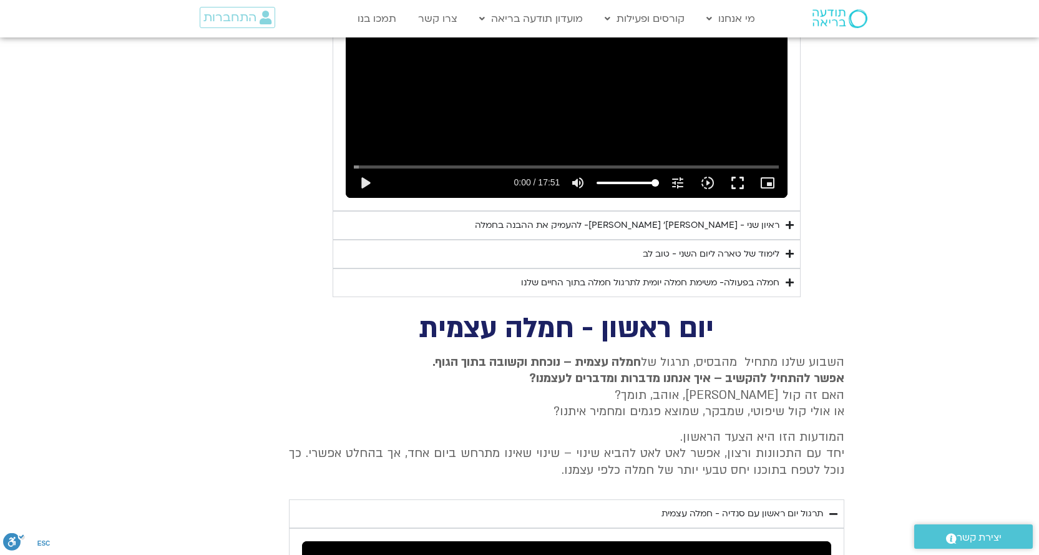
click at [702, 275] on div "חמלה בפעולה- משימת חמלה יומית לתרגול חמלה בתוך החיים שלנו" at bounding box center [650, 282] width 258 height 15
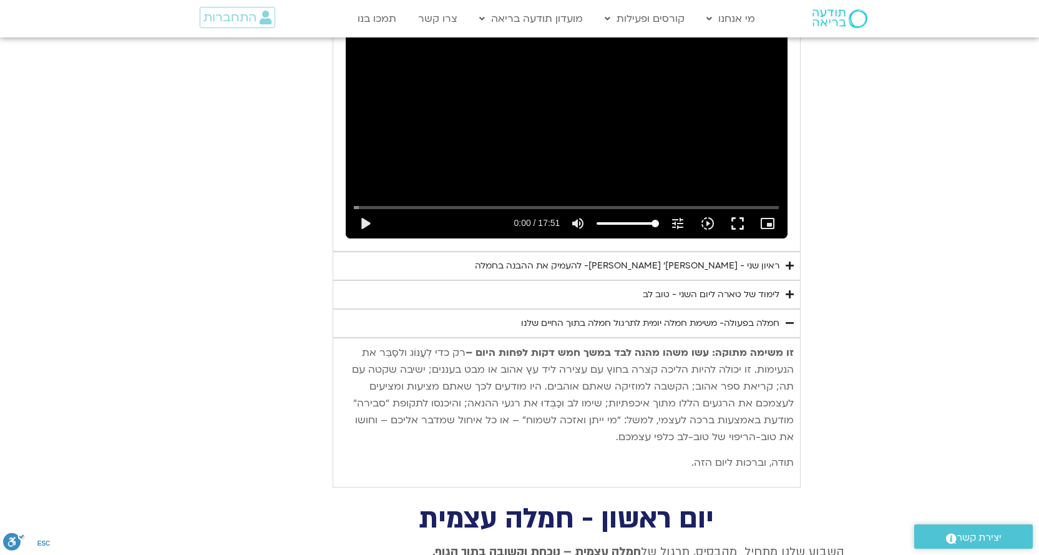
scroll to position [2308, 0]
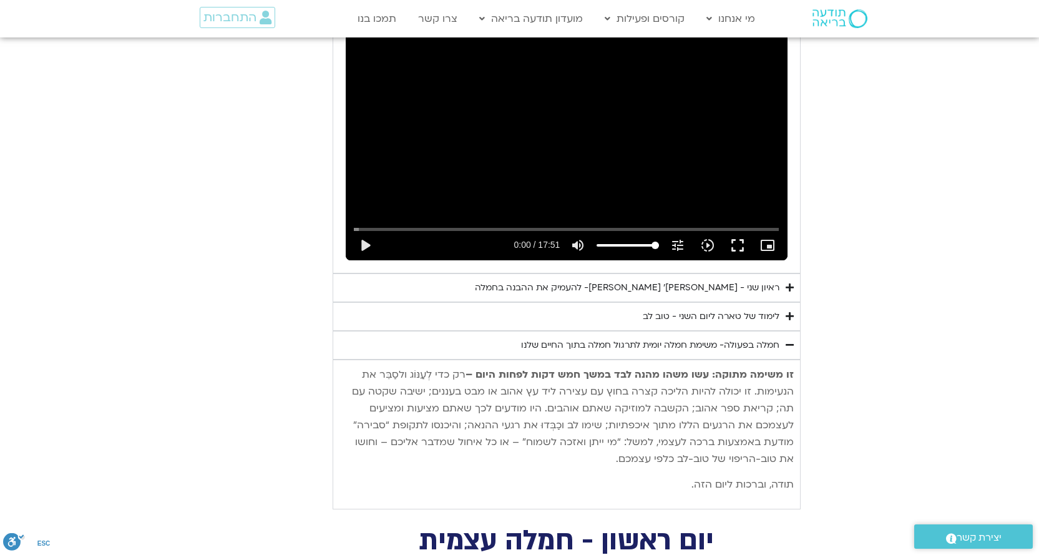
click at [690, 309] on div "לימוד של טארה ליום השני - טוב לב" at bounding box center [710, 316] width 137 height 15
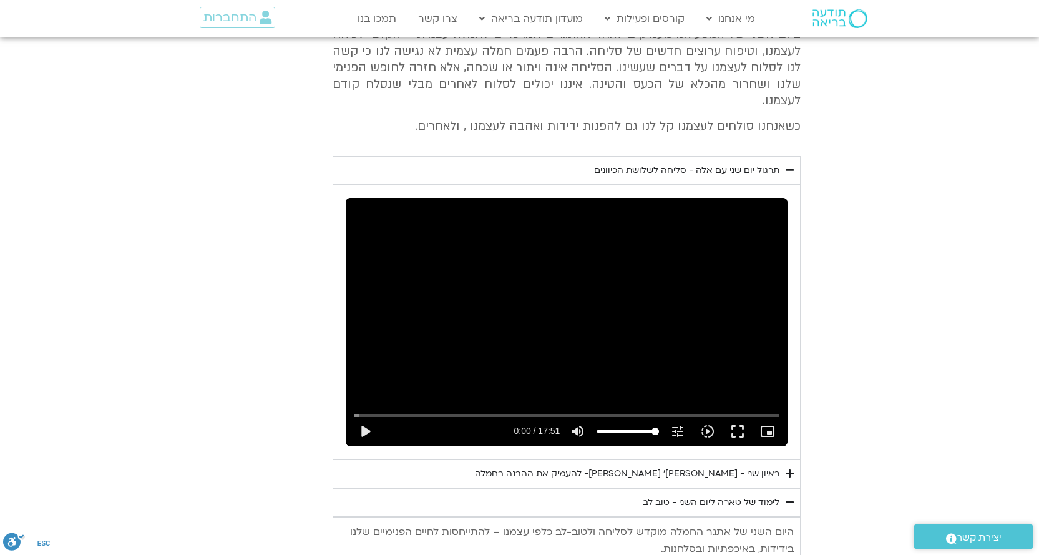
scroll to position [2121, 0]
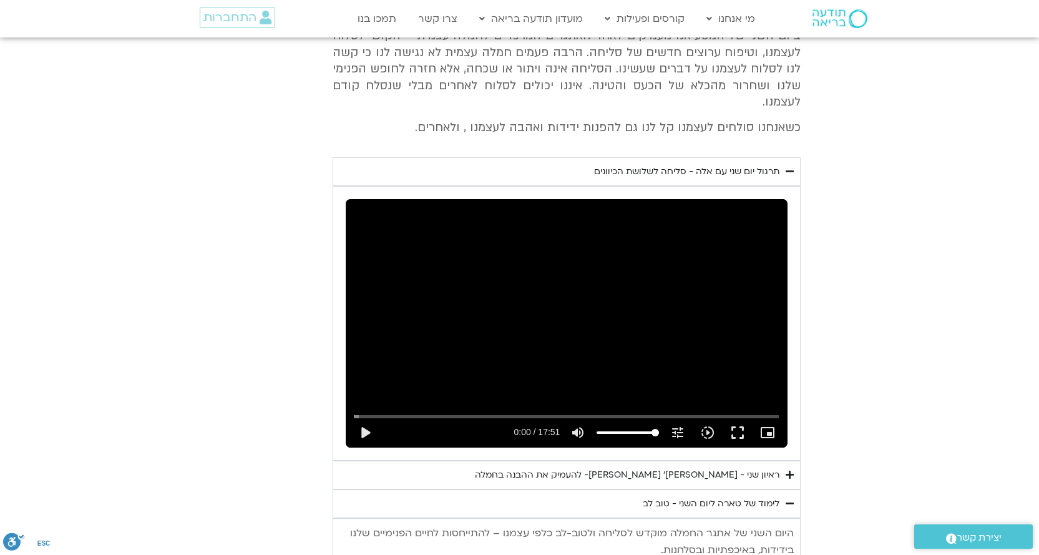
click at [737, 467] on div "ראיון שני - טארה בראך ופרופ׳ דן סיגל- להעמיק את ההבנה בחמלה" at bounding box center [627, 474] width 304 height 15
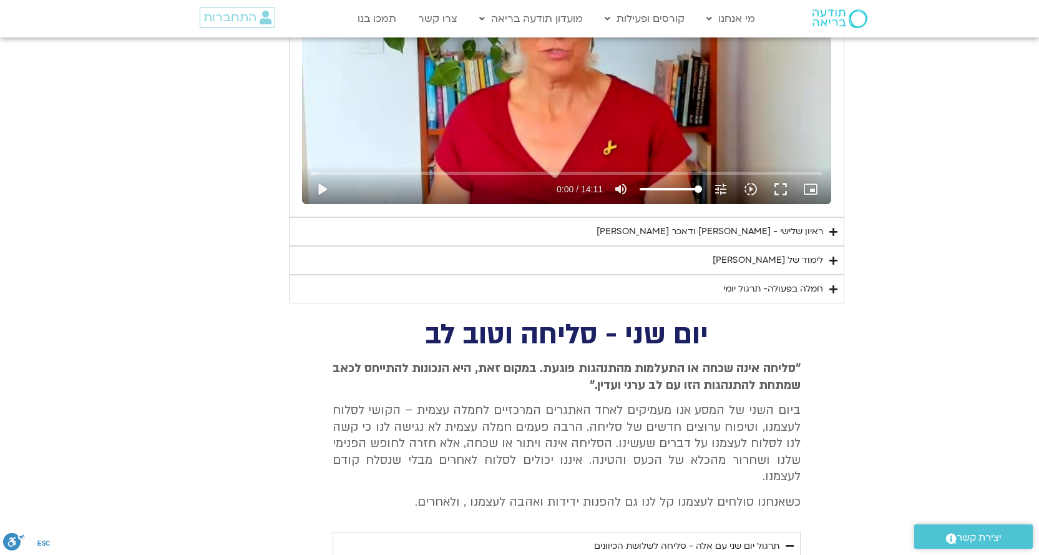
scroll to position [1684, 0]
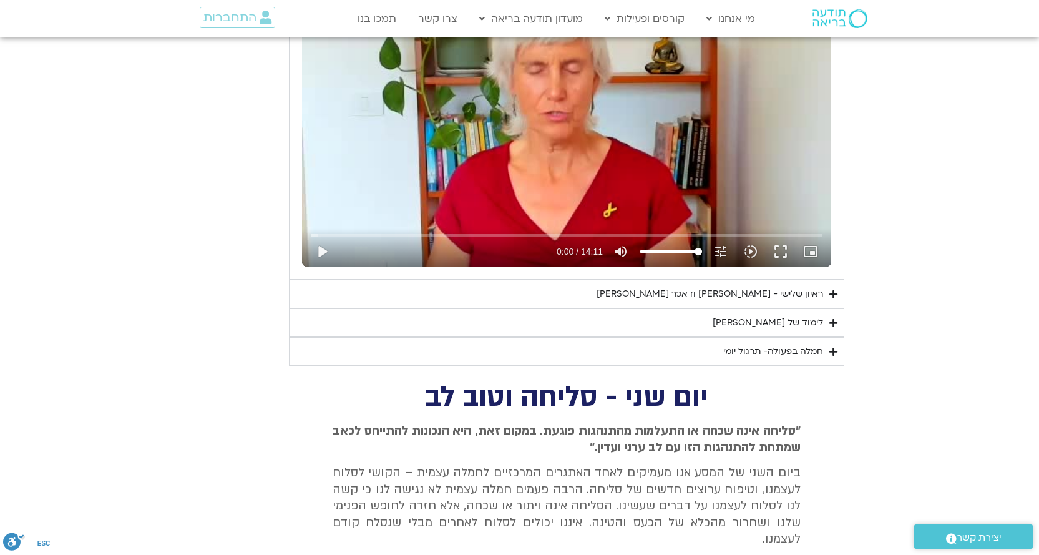
click at [770, 346] on div "חמלה בפעולה- תרגול יומי" at bounding box center [773, 351] width 100 height 15
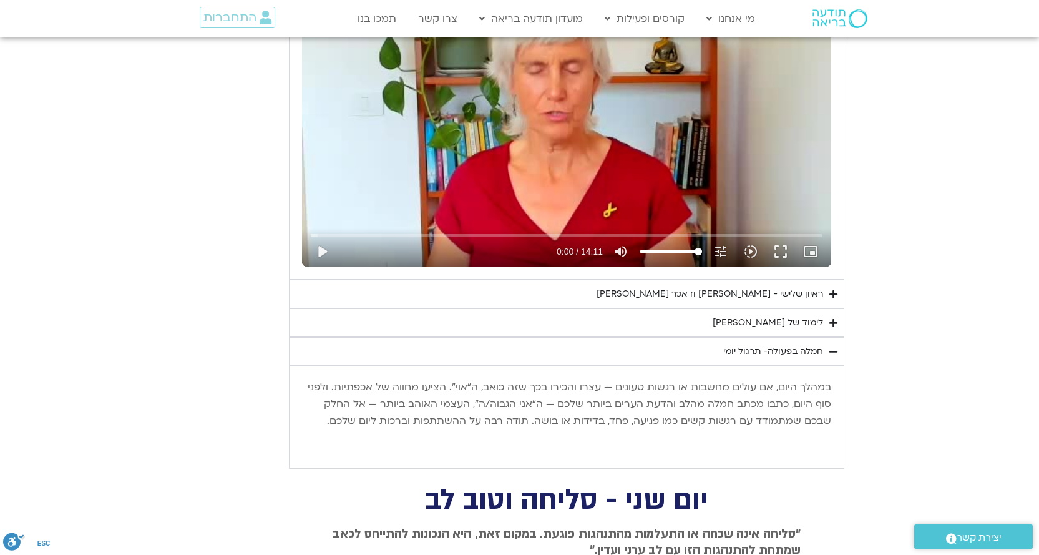
click at [780, 319] on div "לימוד של טארה" at bounding box center [767, 322] width 110 height 15
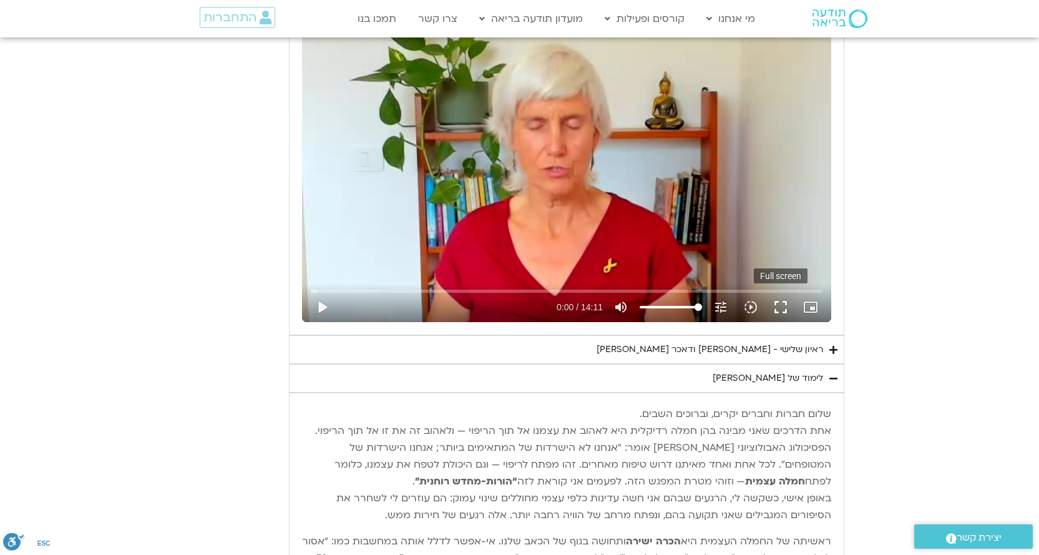
scroll to position [1622, 0]
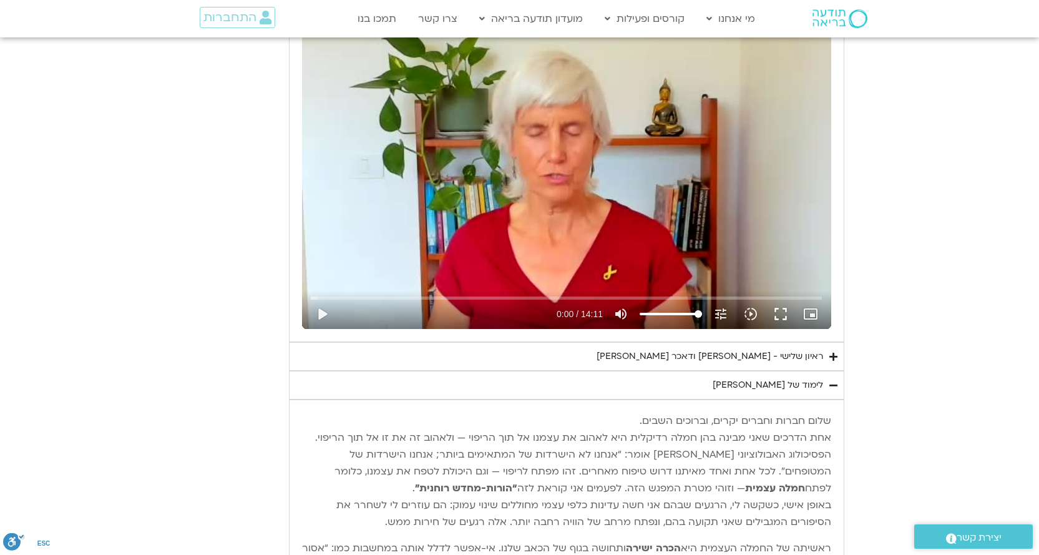
click at [777, 354] on div "ראיון שלישי - טארה בראך ודאכר קלטנר" at bounding box center [709, 356] width 226 height 15
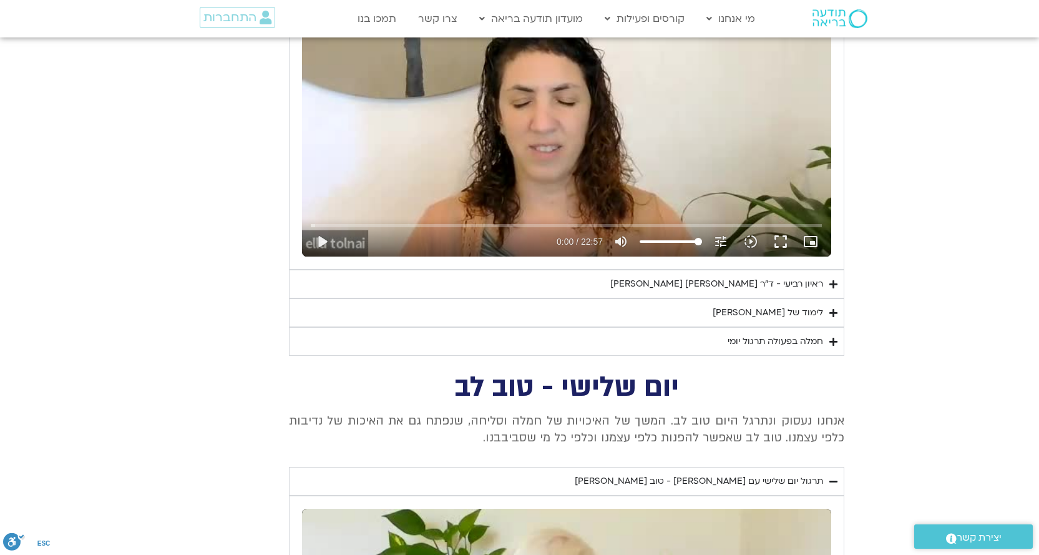
scroll to position [1123, 0]
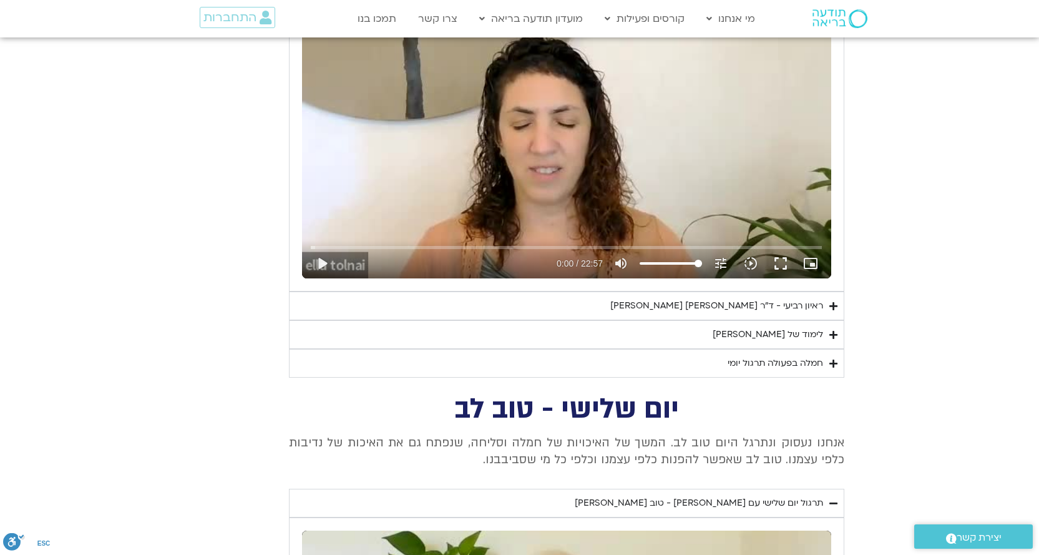
click at [773, 368] on div "חמלה בפעולה תרגול יומי" at bounding box center [774, 363] width 95 height 15
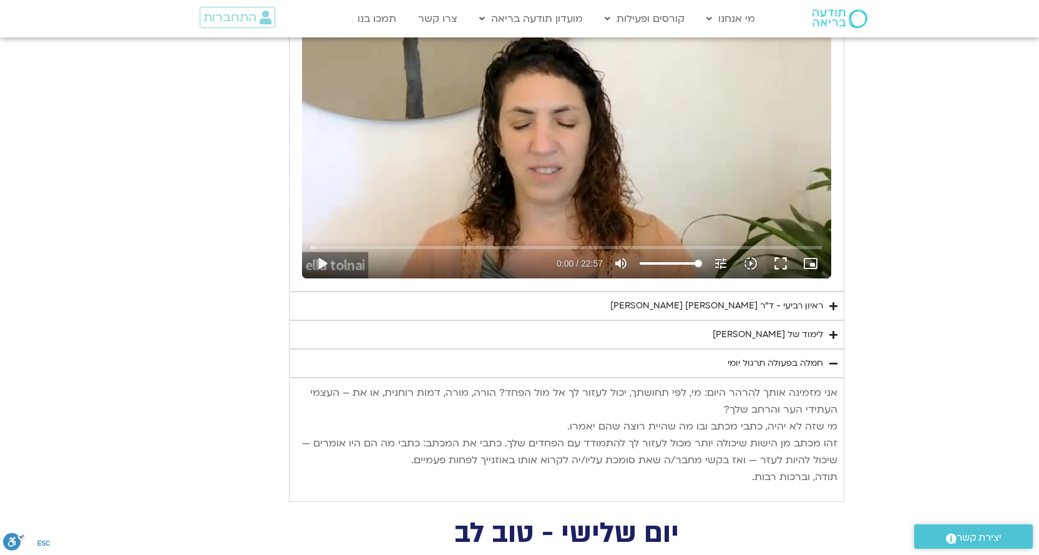
click at [783, 341] on div "לימוד של טארה" at bounding box center [767, 334] width 110 height 15
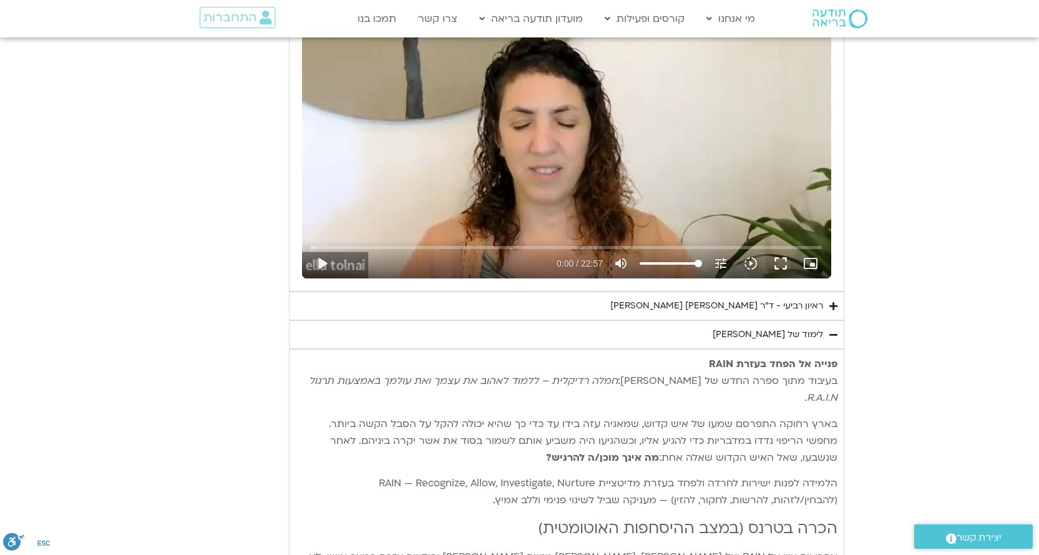
click at [777, 301] on div "ראיון רביעי - ד"ר אסף סטי אל-בר ודניאלה ספקטור" at bounding box center [716, 305] width 213 height 15
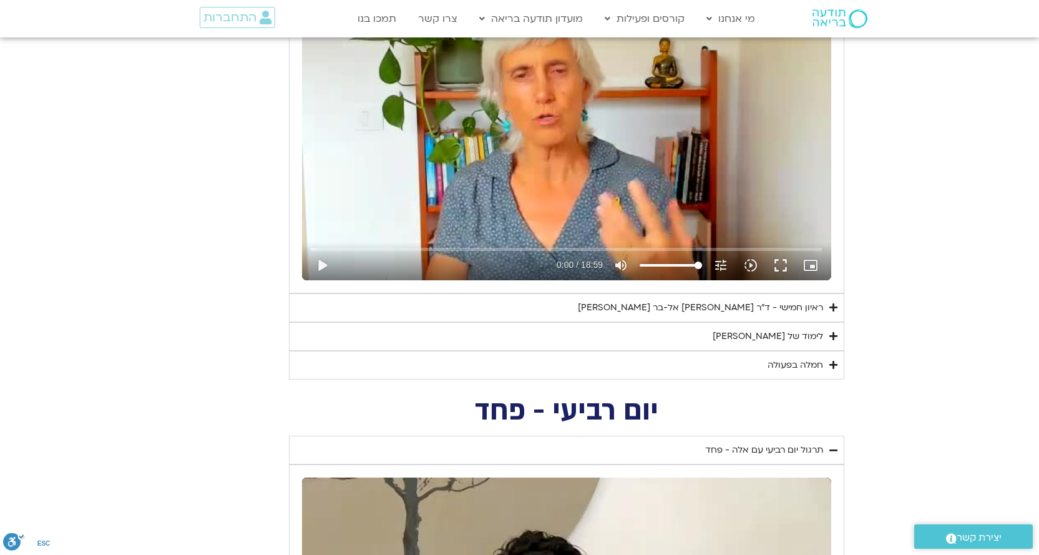
scroll to position [624, 0]
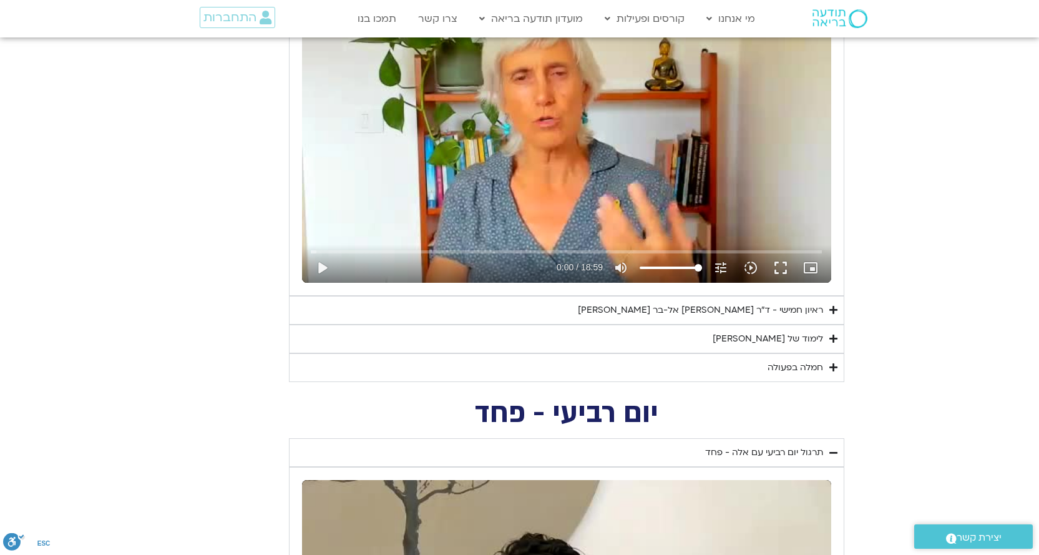
click at [793, 362] on div "חמלה בפעולה" at bounding box center [795, 367] width 56 height 15
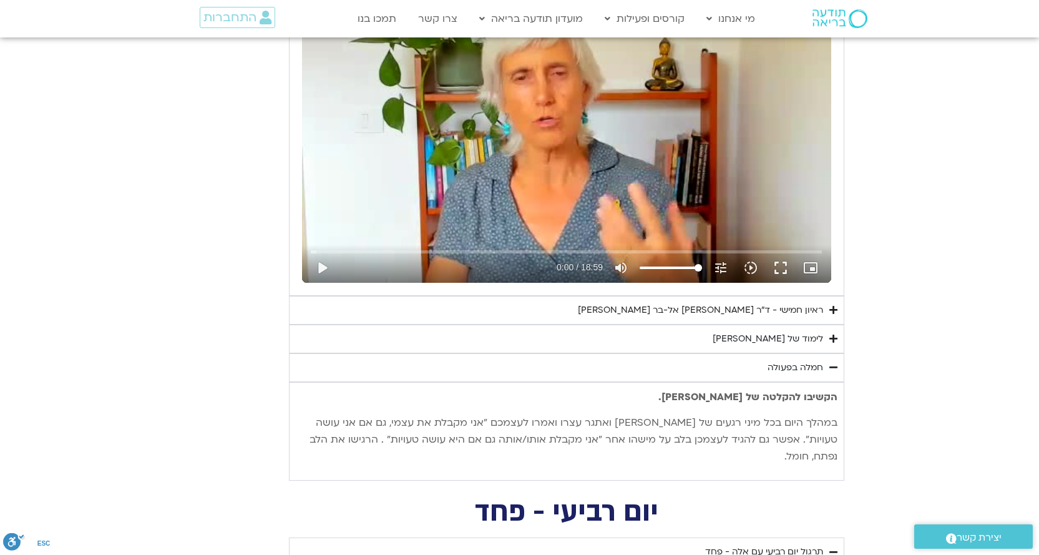
click at [794, 344] on div "לימוד של טארה" at bounding box center [767, 338] width 110 height 15
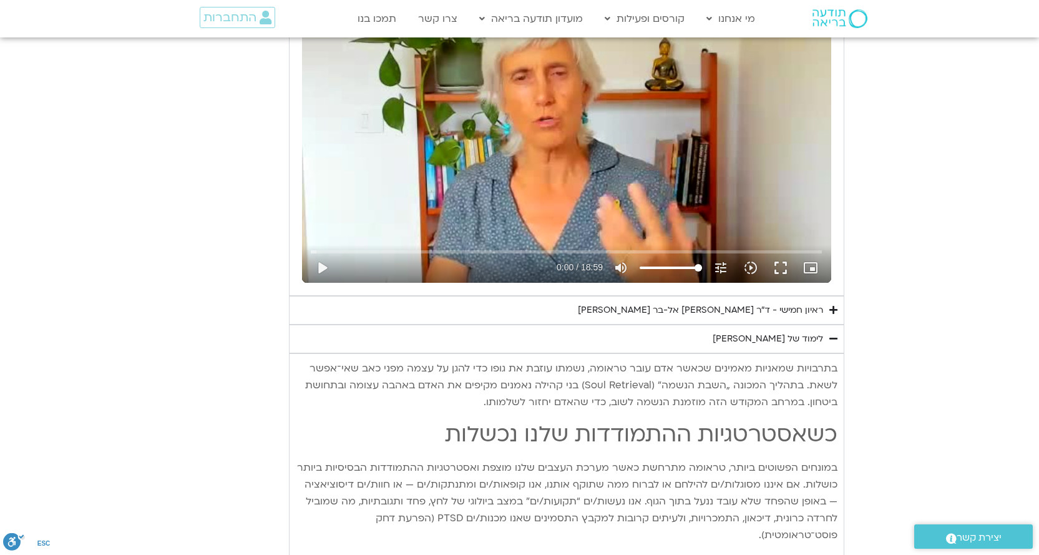
click at [796, 311] on div "ראיון חמישי - ד"ר אסף סטי אל-בר ודנה ברגר" at bounding box center [700, 310] width 245 height 15
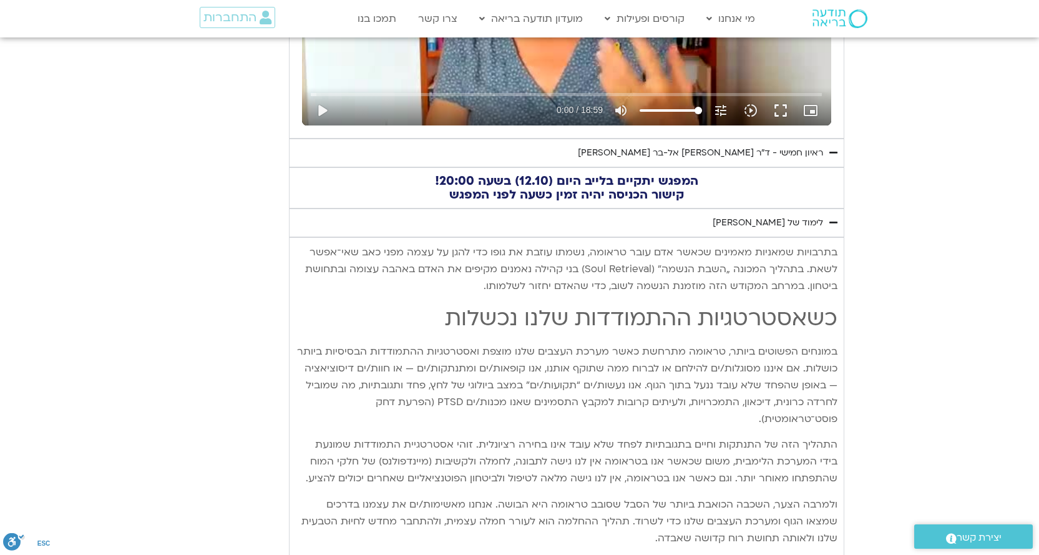
scroll to position [748, 0]
